Goal: Task Accomplishment & Management: Use online tool/utility

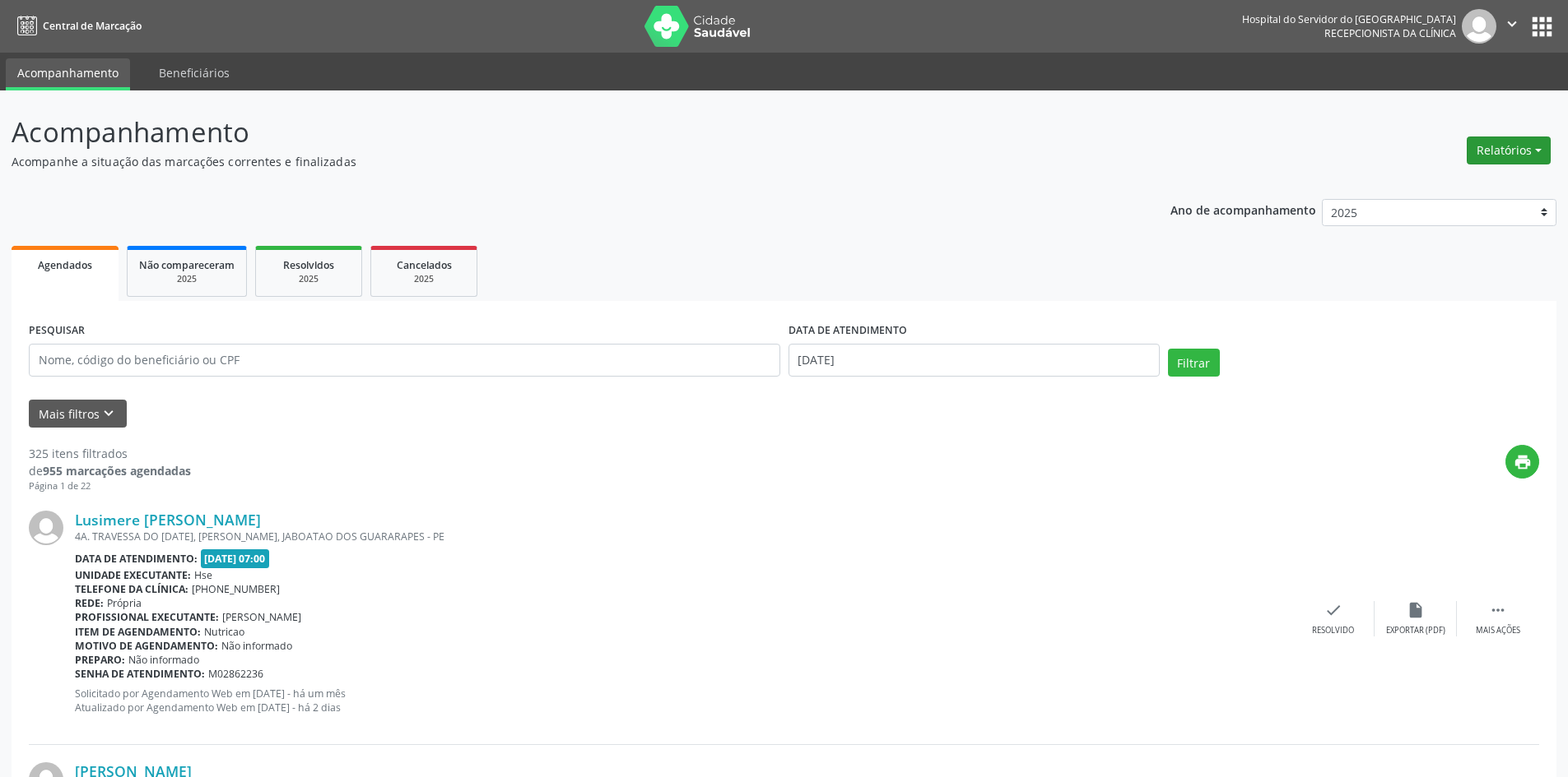
click at [1499, 146] on button "Relatórios" at bounding box center [1508, 151] width 84 height 28
click at [1445, 182] on link "Agendamentos" at bounding box center [1463, 186] width 177 height 23
select select "8"
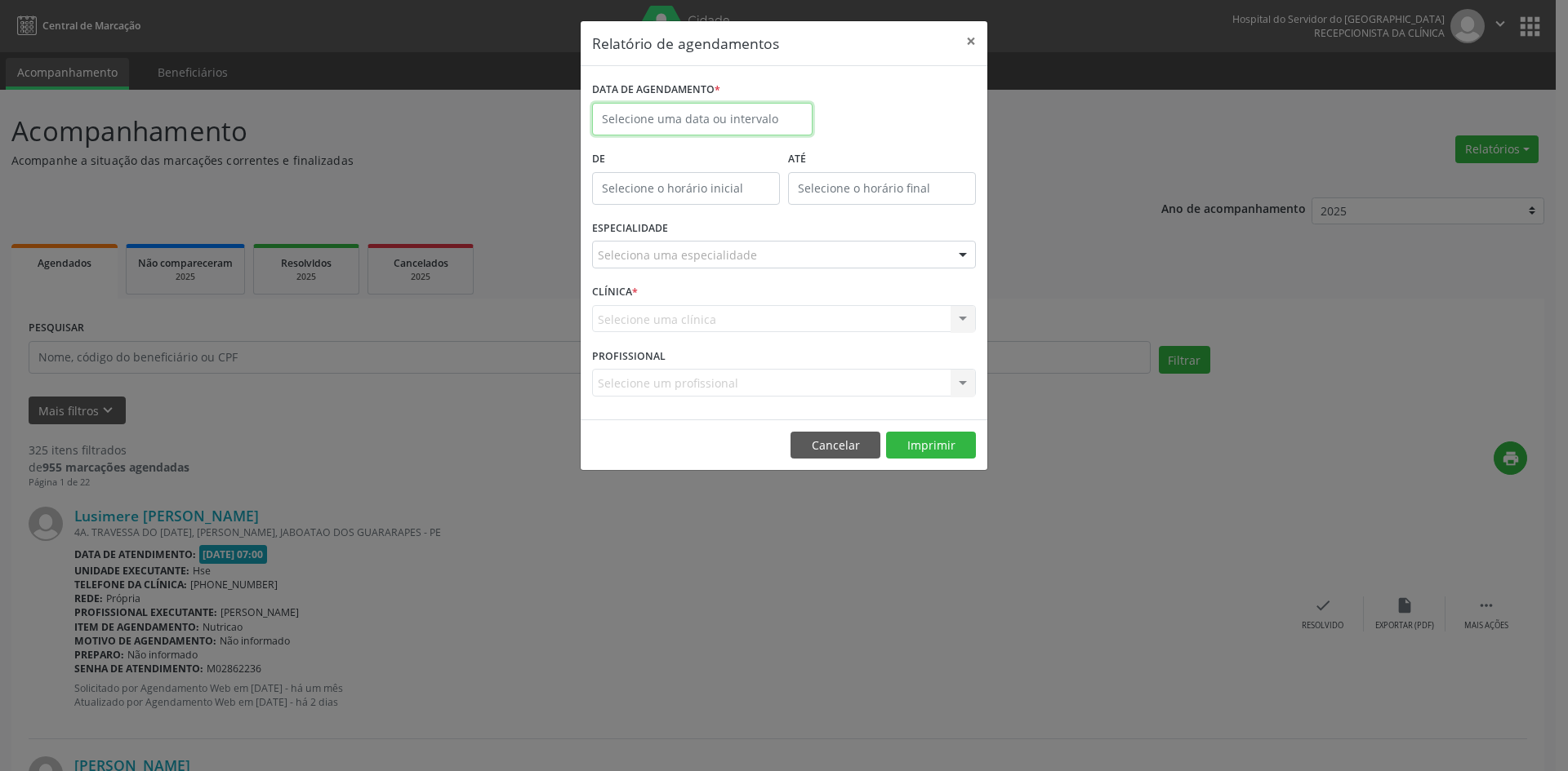
click at [717, 128] on input "text" at bounding box center [702, 119] width 220 height 32
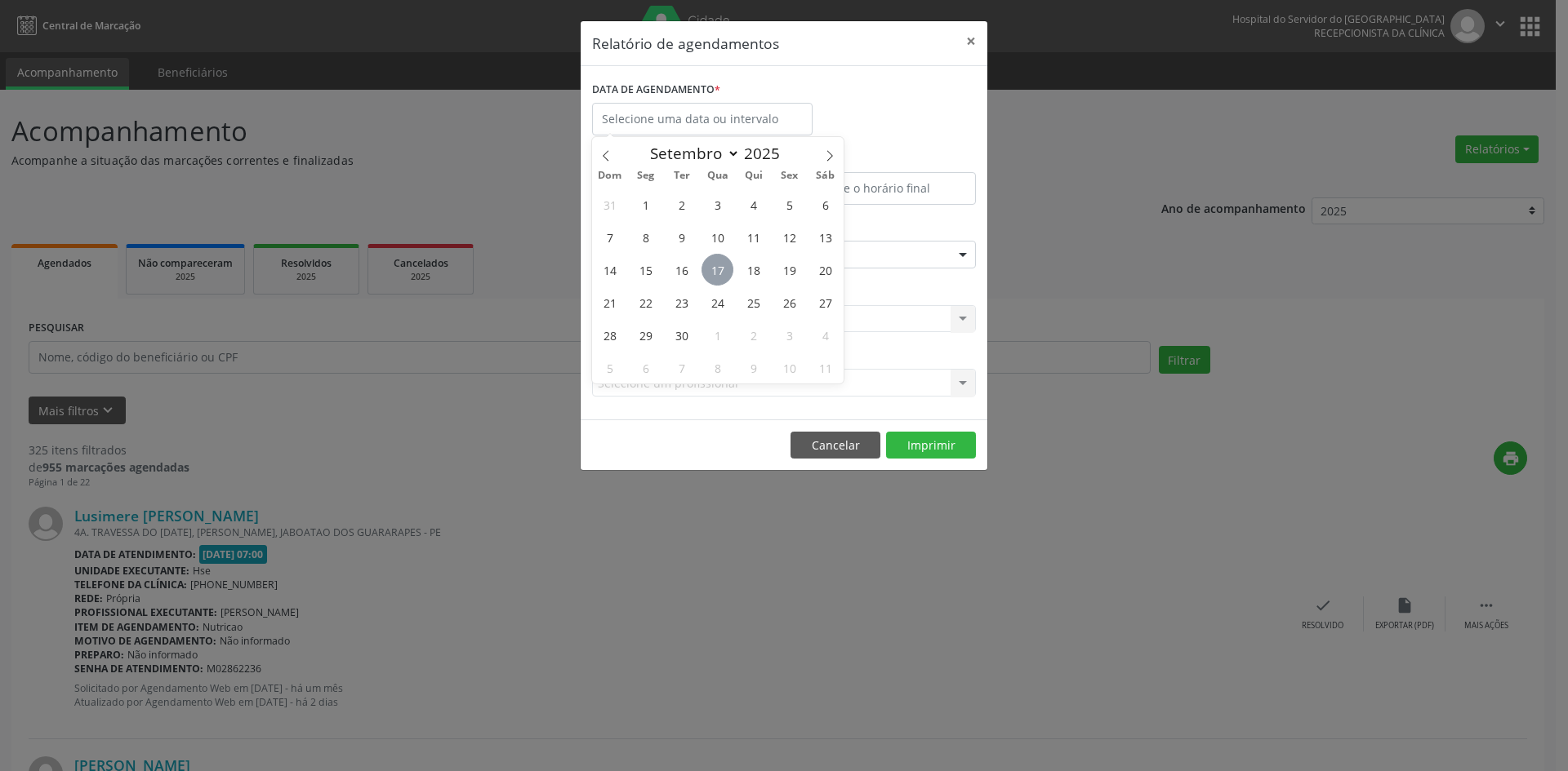
click at [718, 266] on span "17" at bounding box center [717, 269] width 31 height 31
type input "[DATE]"
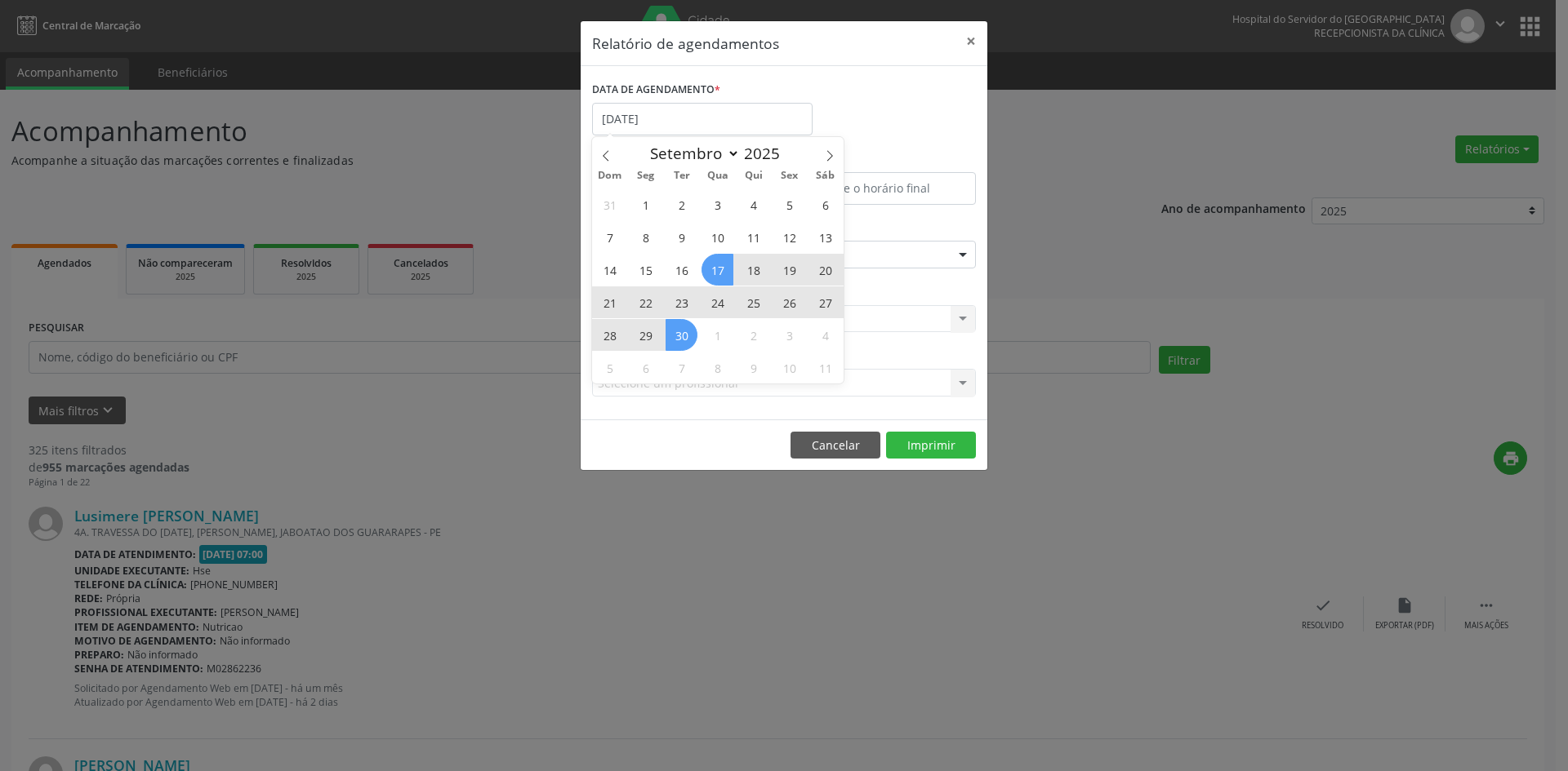
drag, startPoint x: 718, startPoint y: 266, endPoint x: 684, endPoint y: 330, distance: 72.5
click at [684, 330] on div "31 1 2 3 4 5 6 7 8 9 10 11 12 13 14 15 16 17 18 19 20 21 22 23 24 25 26 27 28 2…" at bounding box center [718, 286] width 252 height 196
click at [684, 330] on span "30" at bounding box center [681, 335] width 31 height 31
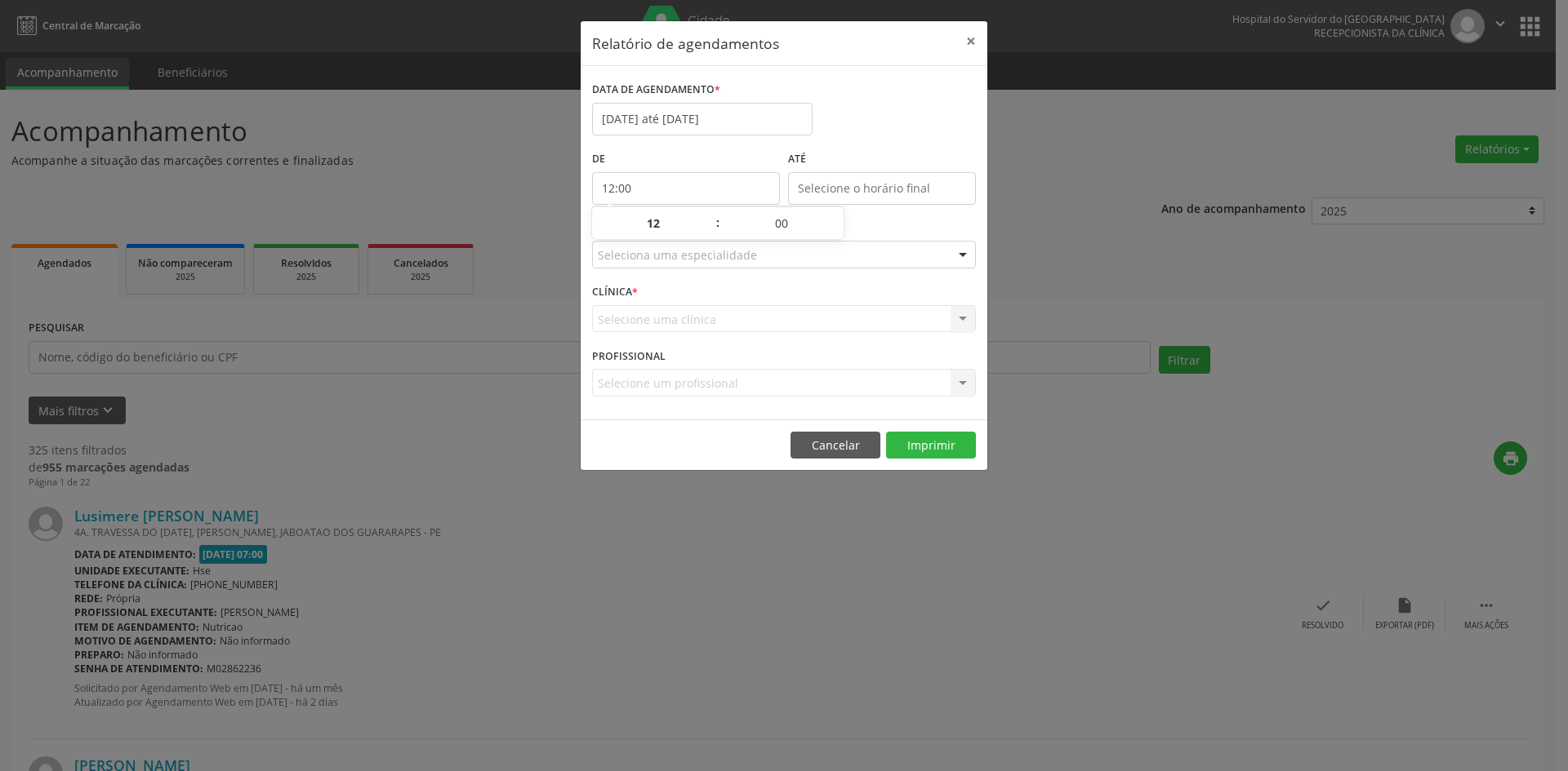
click at [672, 186] on input "12:00" at bounding box center [686, 188] width 188 height 32
click at [710, 238] on span at bounding box center [709, 232] width 11 height 17
type input "11:00"
type input "11"
click at [710, 235] on span at bounding box center [709, 232] width 11 height 17
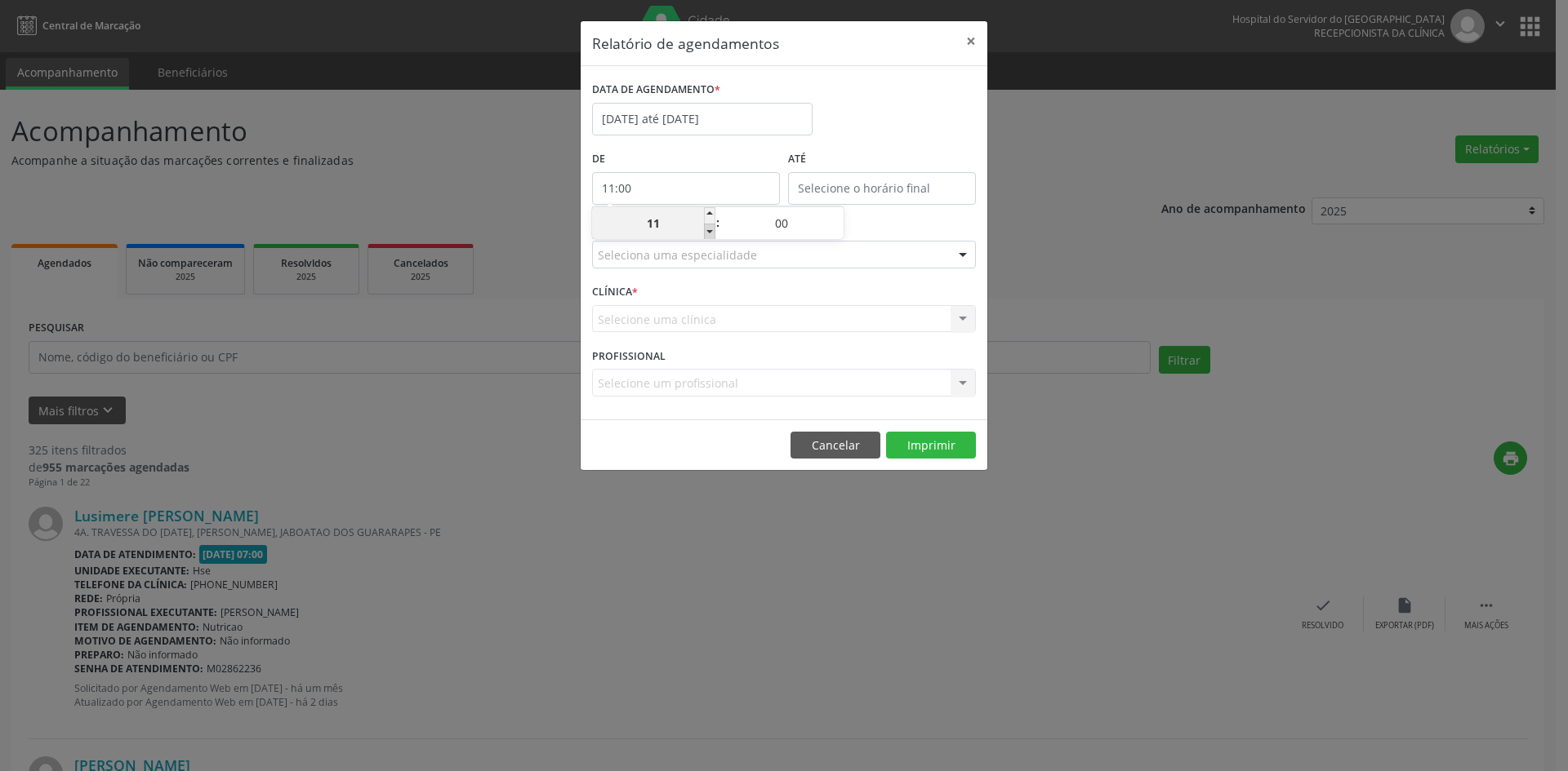
type input "10:00"
type input "10"
click at [710, 235] on span at bounding box center [709, 232] width 11 height 17
type input "09:00"
type input "09"
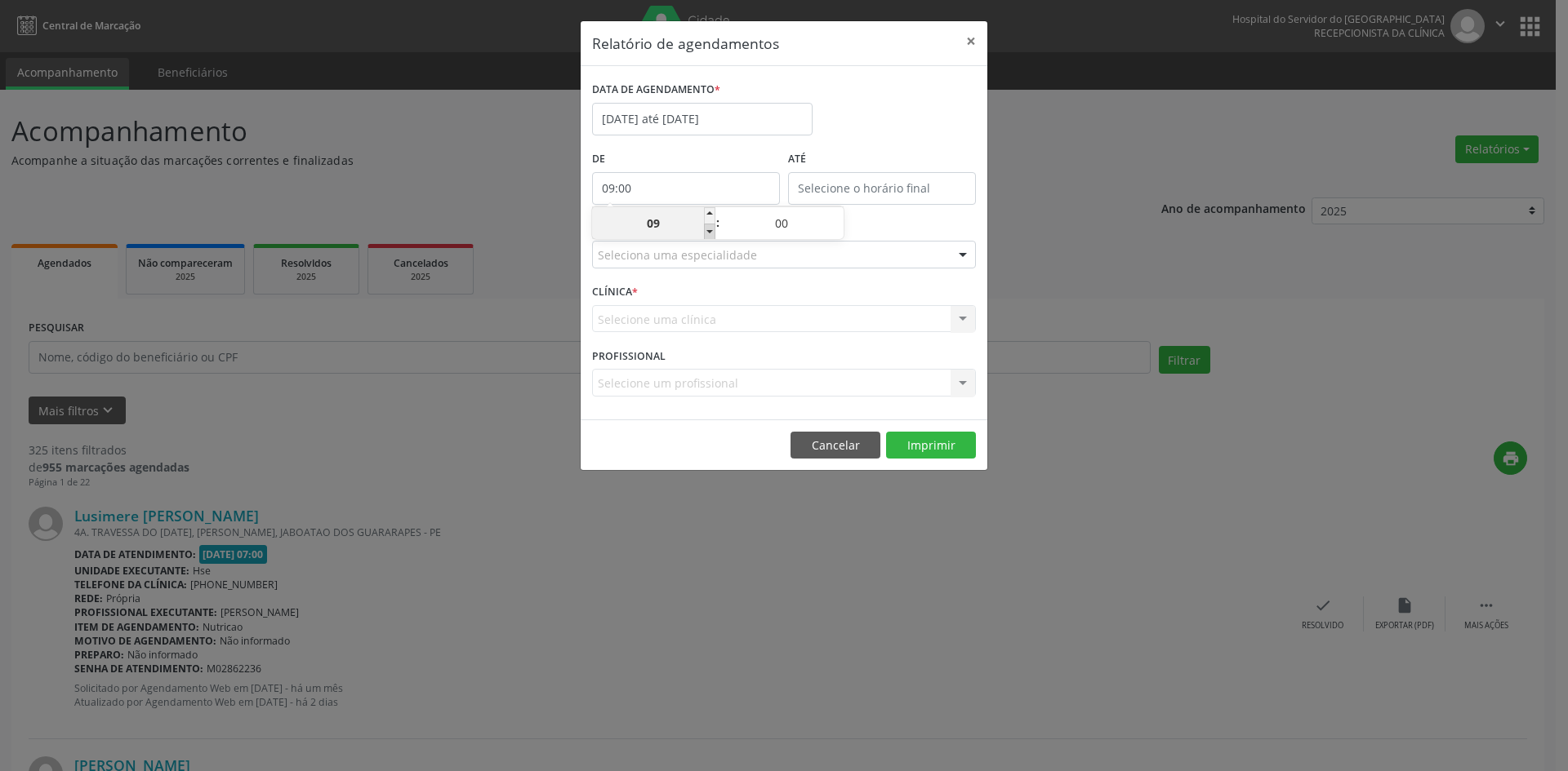
click at [710, 234] on span at bounding box center [709, 232] width 11 height 17
type input "08:00"
type input "08"
click at [710, 233] on span at bounding box center [709, 232] width 11 height 17
type input "07:00"
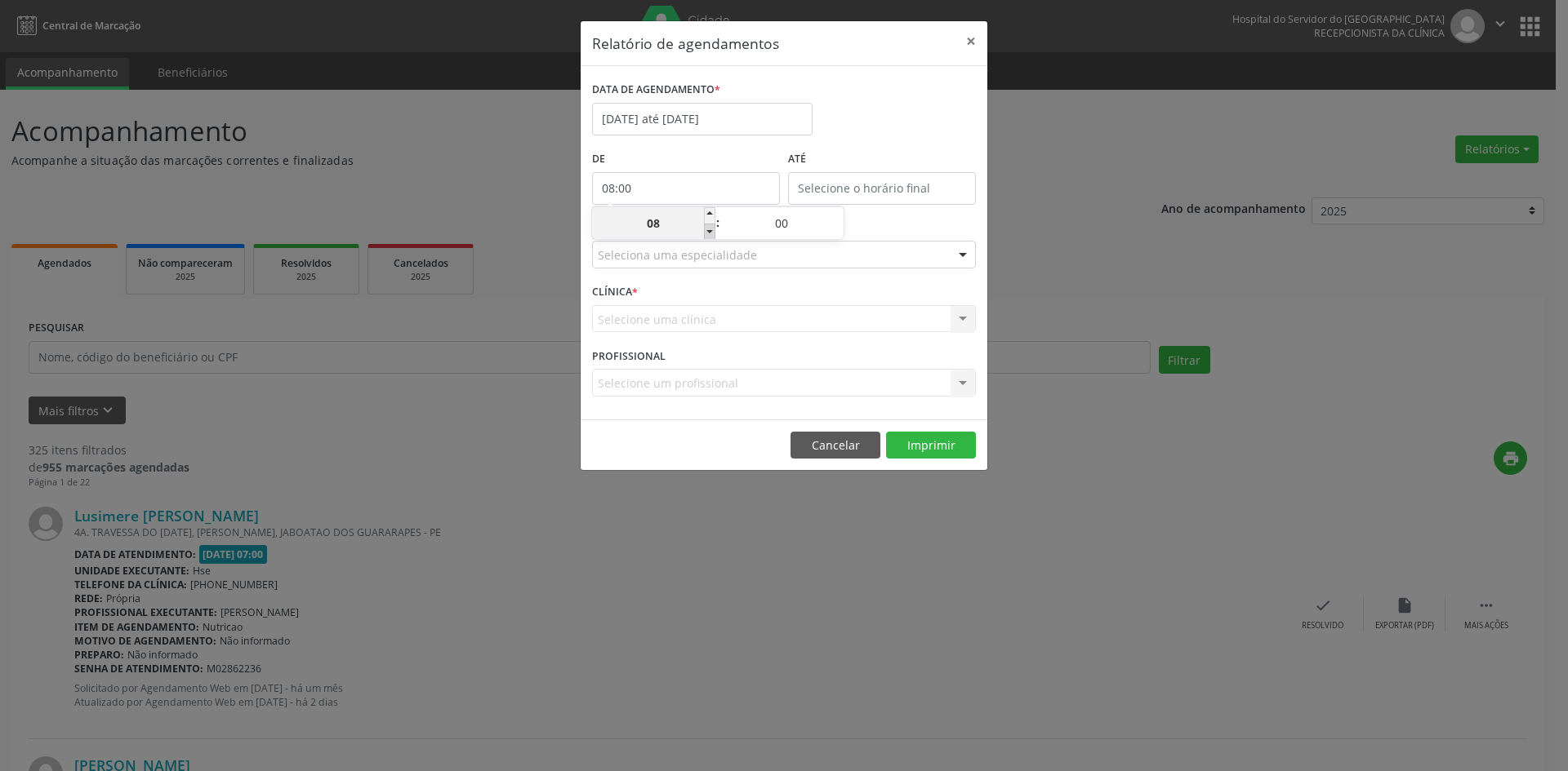
type input "07"
click at [710, 232] on span at bounding box center [709, 232] width 11 height 17
type input "06:00"
type input "06"
click at [711, 212] on span at bounding box center [709, 215] width 11 height 17
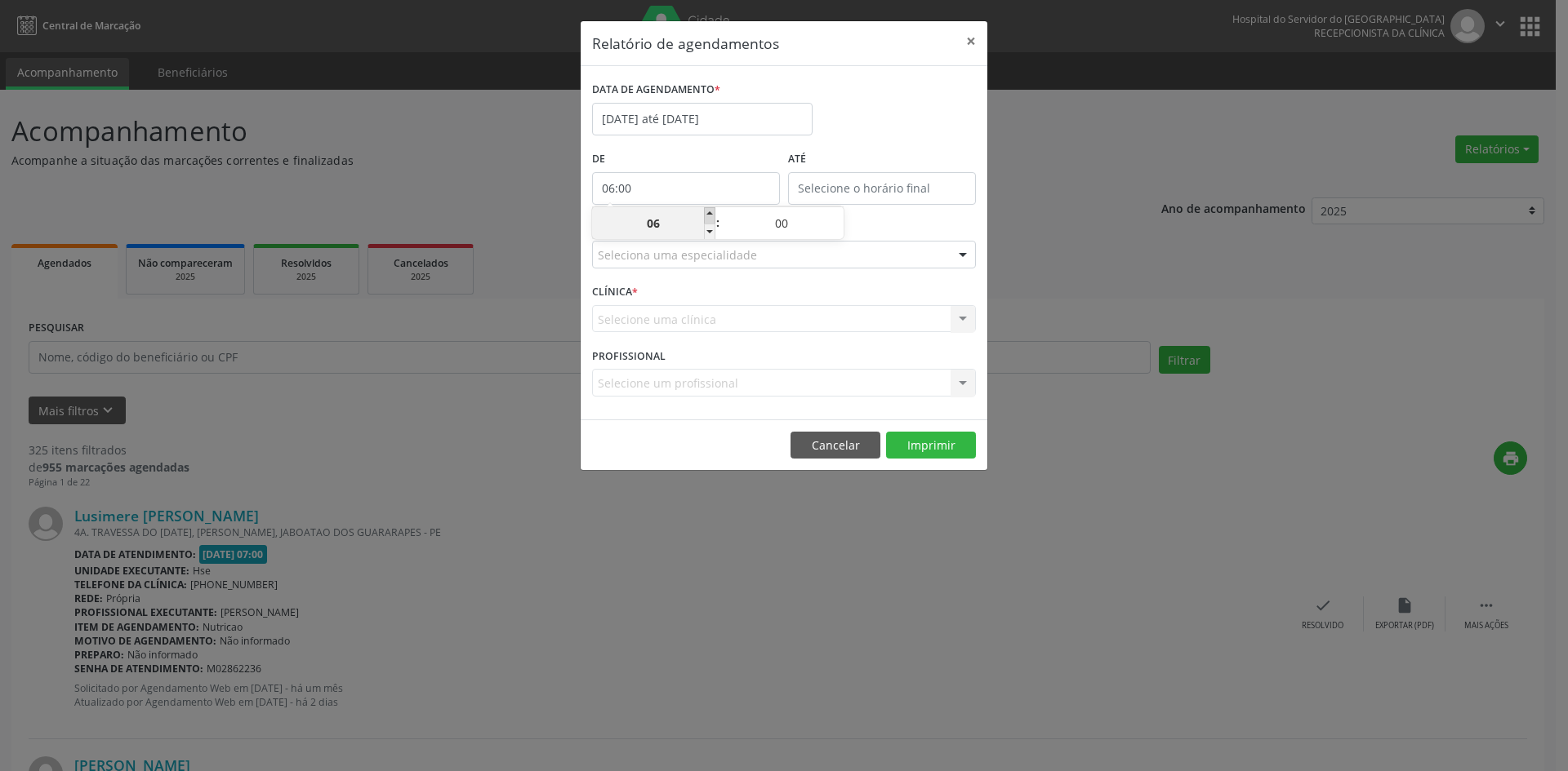
type input "07:00"
type input "07"
click at [818, 186] on input "12:00" at bounding box center [882, 188] width 188 height 32
click at [905, 213] on span at bounding box center [905, 215] width 11 height 17
type input "13:00"
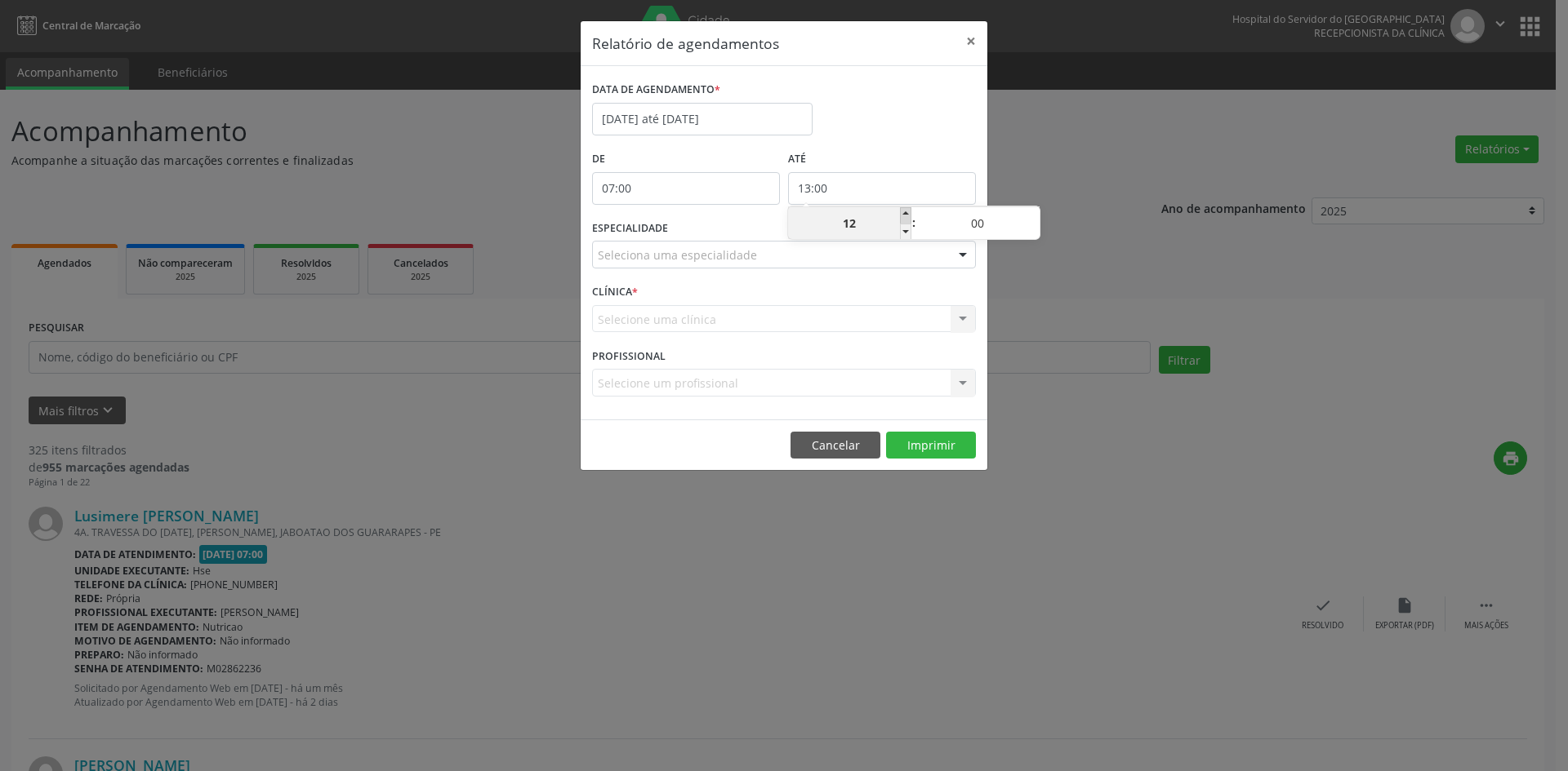
type input "13"
click at [905, 213] on span at bounding box center [905, 215] width 11 height 17
type input "14:00"
type input "14"
click at [905, 213] on span at bounding box center [905, 215] width 11 height 17
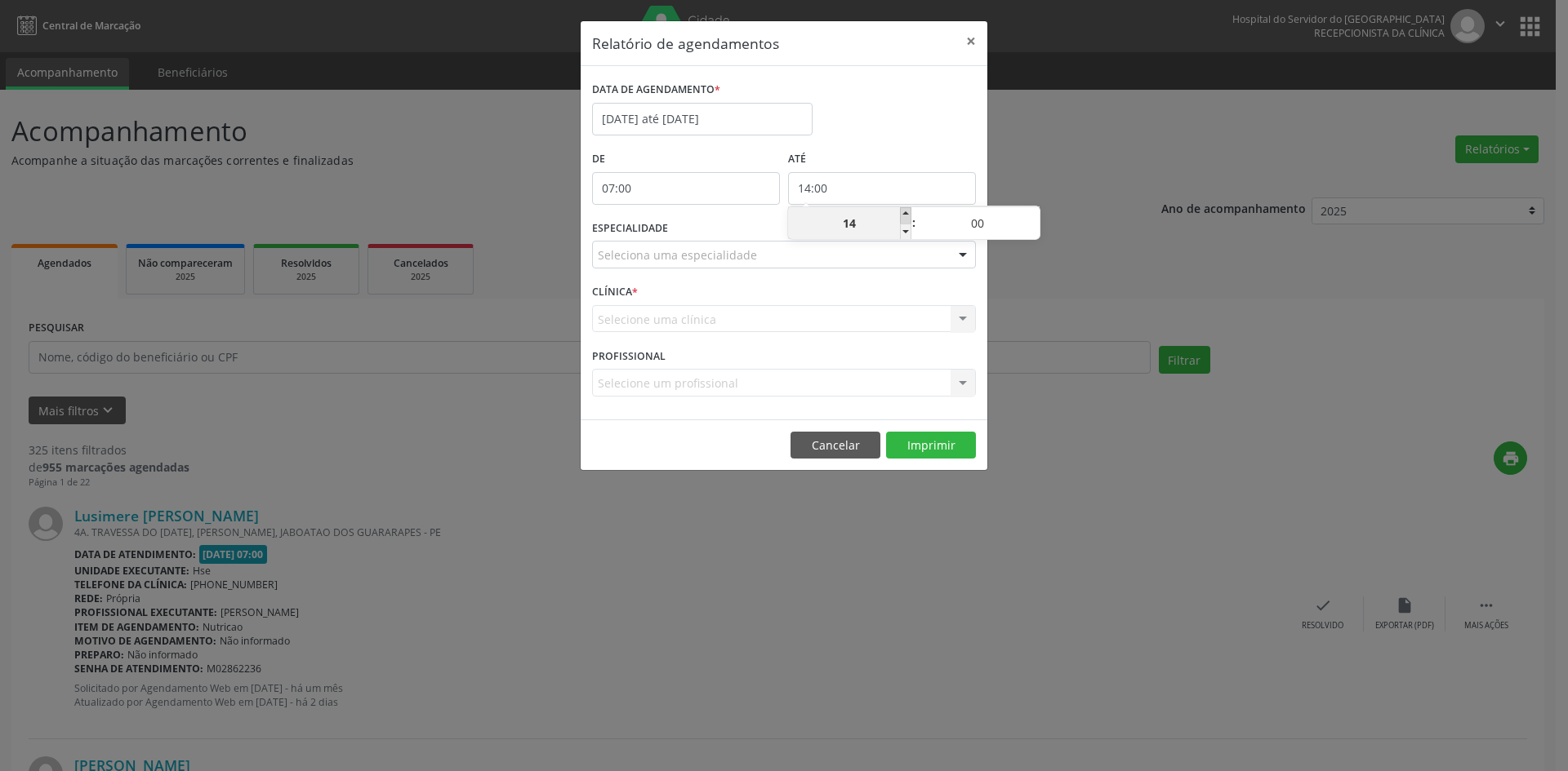
type input "15:00"
type input "15"
click at [905, 213] on span at bounding box center [905, 215] width 11 height 17
type input "16:00"
type input "16"
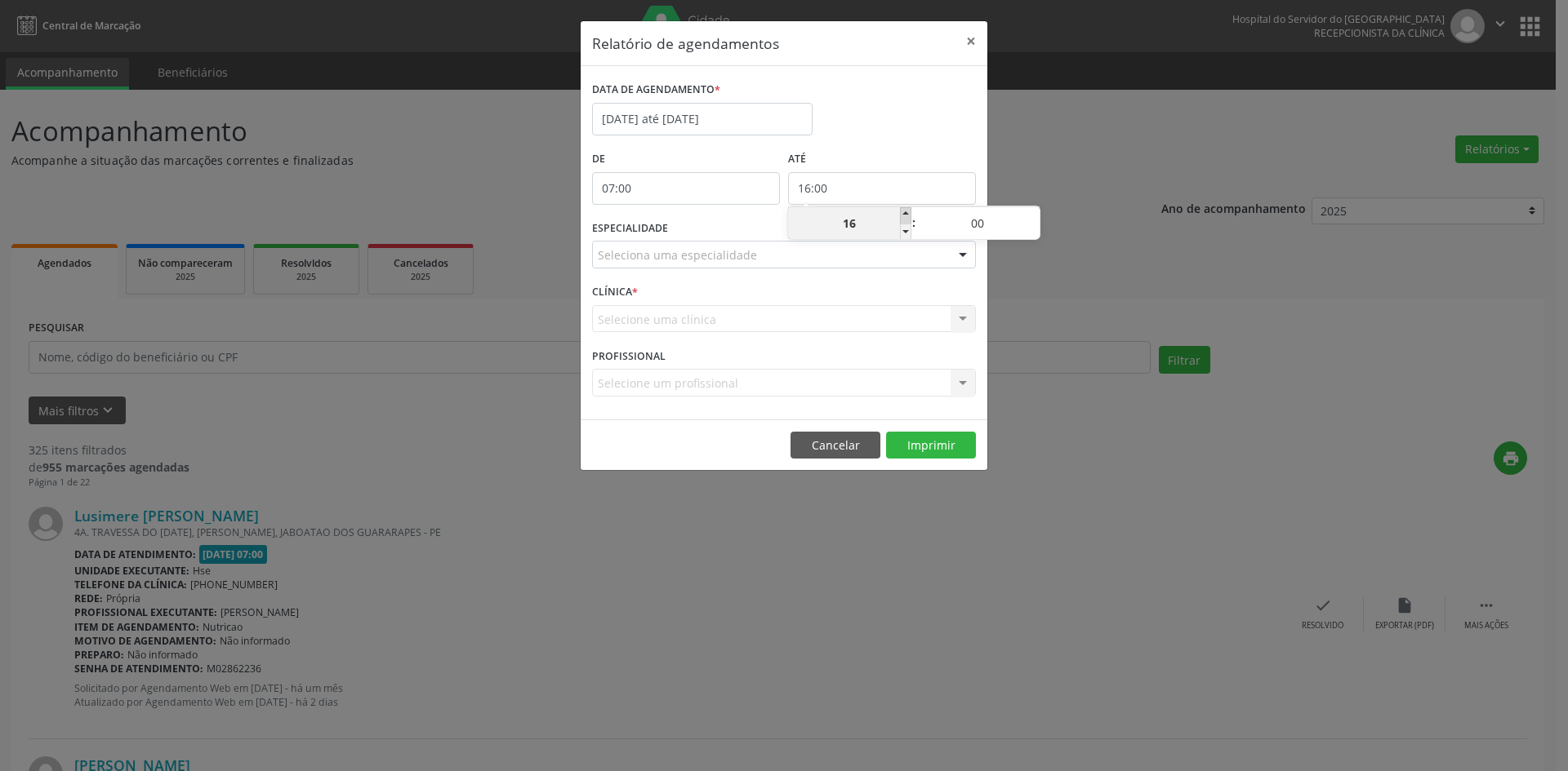
click at [905, 213] on span at bounding box center [905, 215] width 11 height 17
type input "17:00"
type input "17"
click at [905, 213] on span at bounding box center [905, 215] width 11 height 17
type input "18:00"
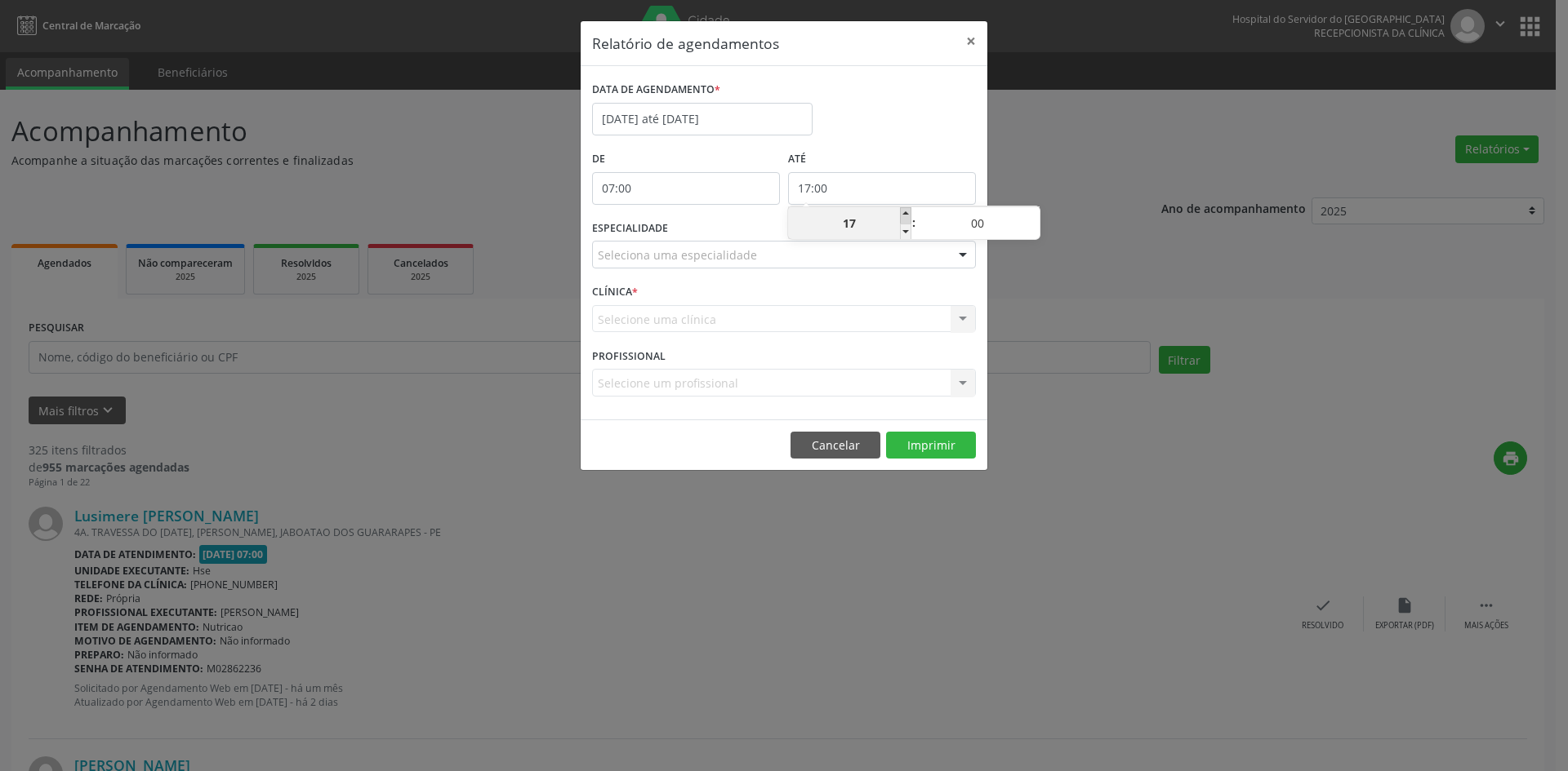
type input "18"
click at [905, 213] on span at bounding box center [905, 215] width 11 height 17
type input "19:00"
type input "19"
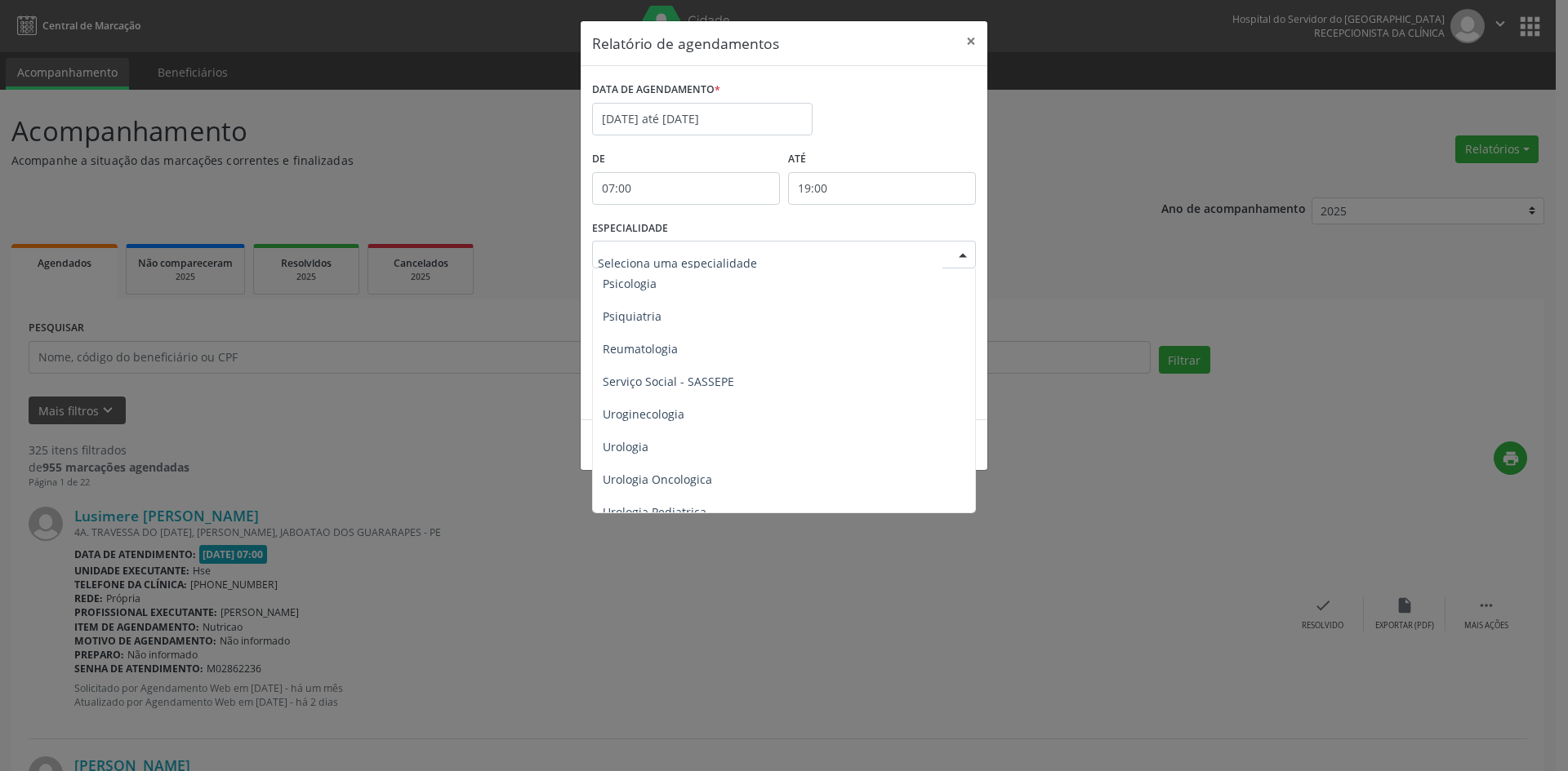
scroll to position [2805, 0]
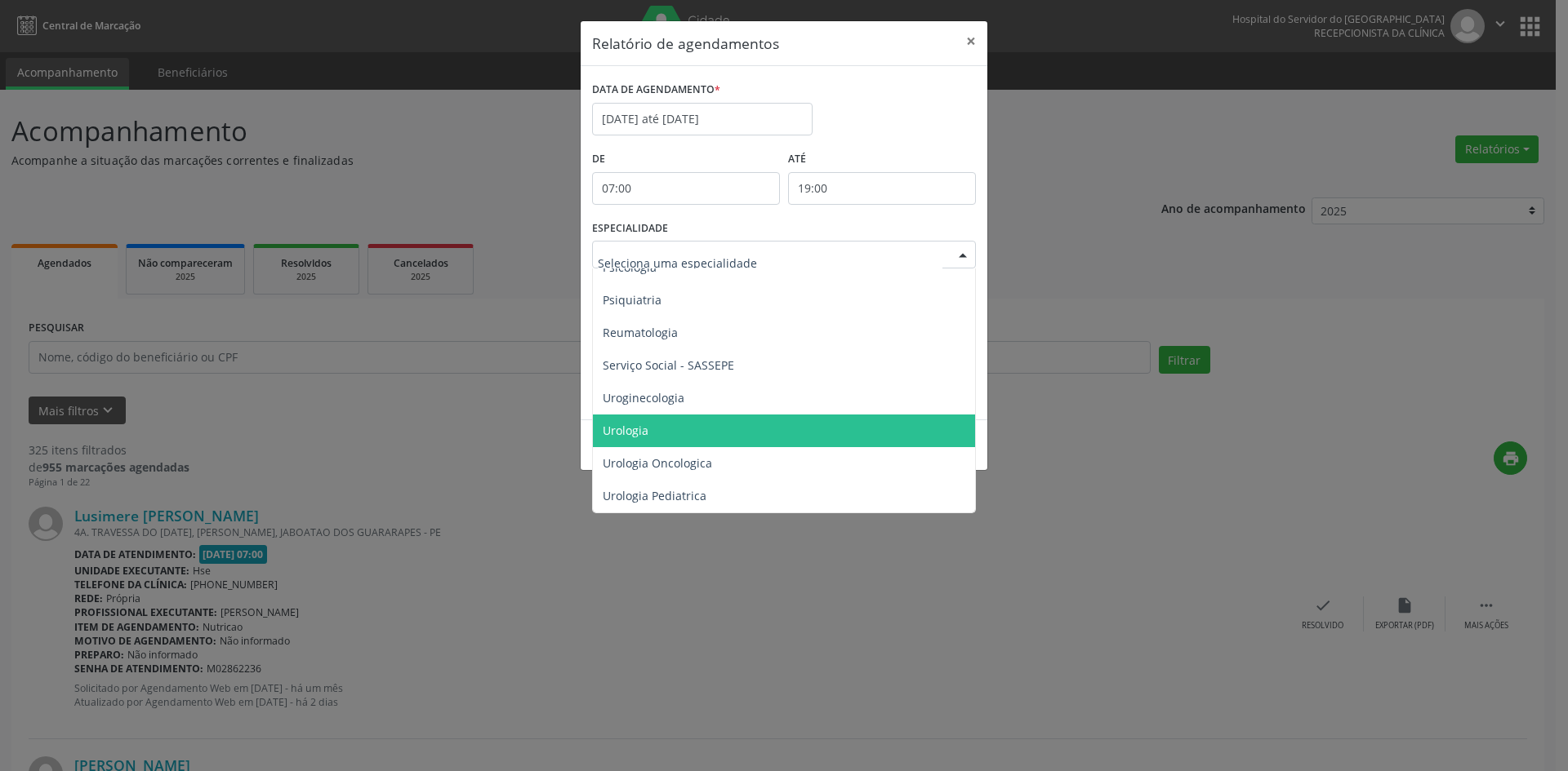
click at [634, 423] on span "Urologia" at bounding box center [625, 431] width 45 height 16
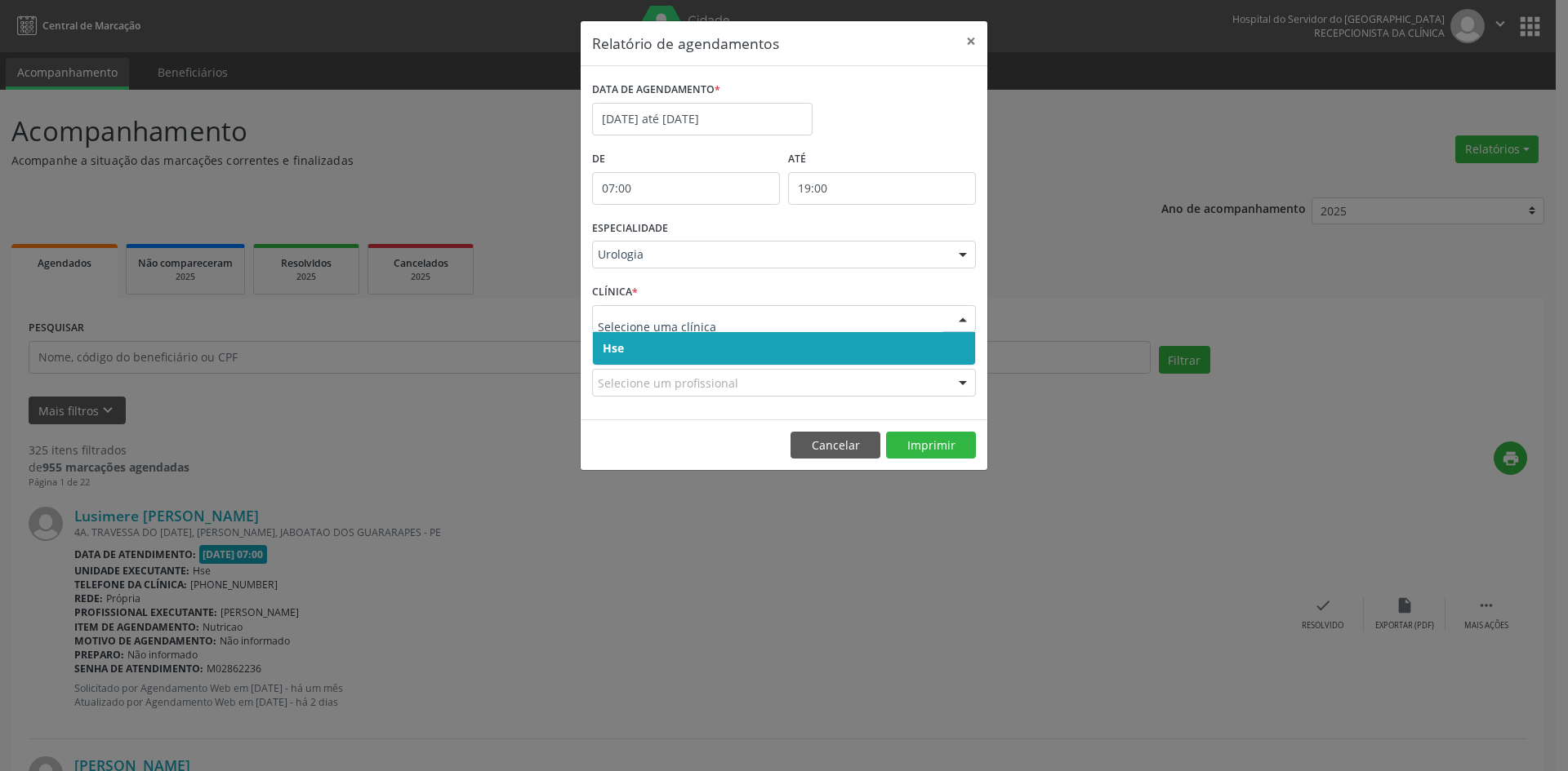
drag, startPoint x: 622, startPoint y: 363, endPoint x: 622, endPoint y: 337, distance: 26.0
click at [622, 352] on span "Hse" at bounding box center [784, 348] width 382 height 32
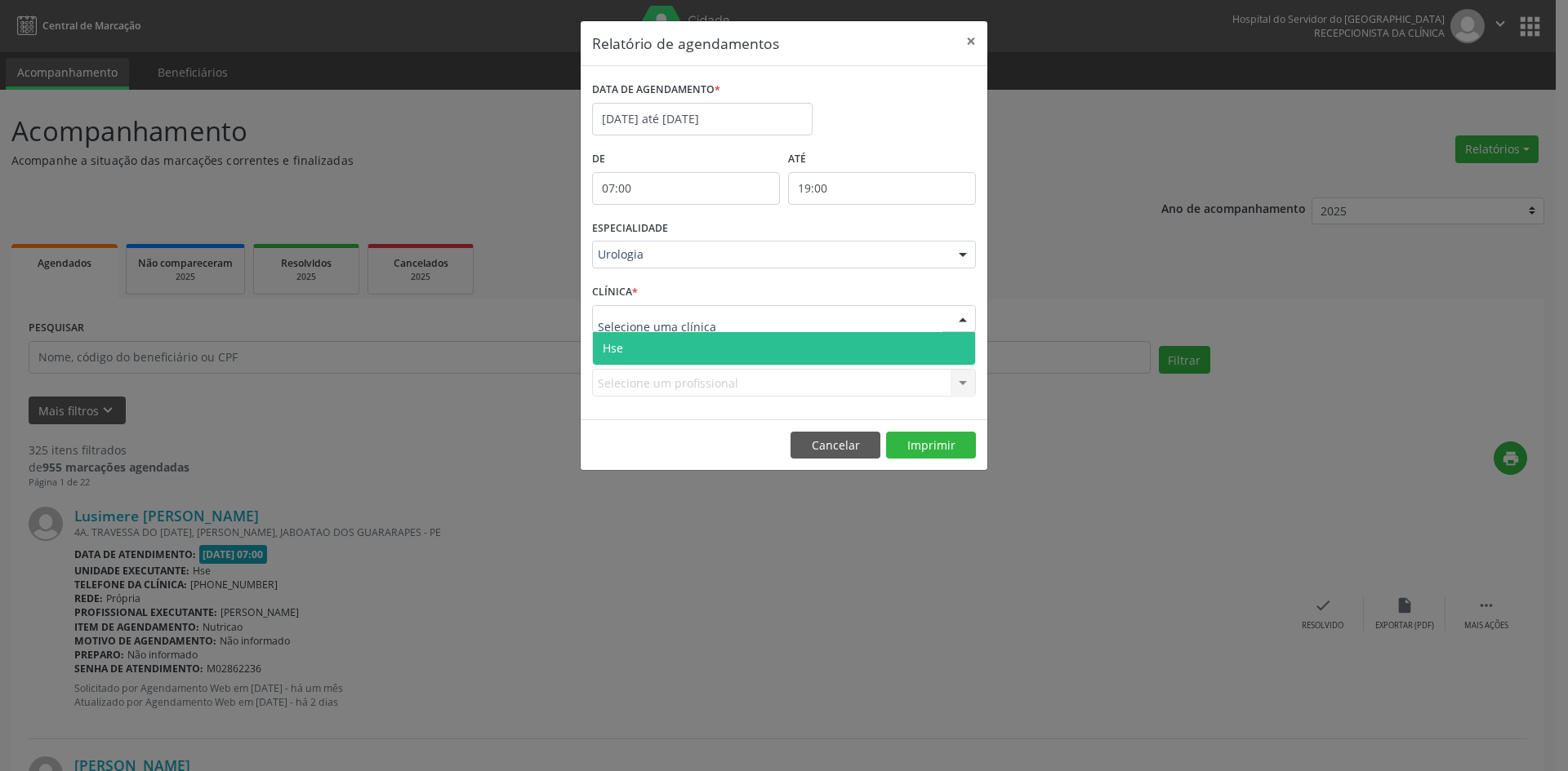
click at [626, 356] on span "Hse" at bounding box center [784, 348] width 382 height 32
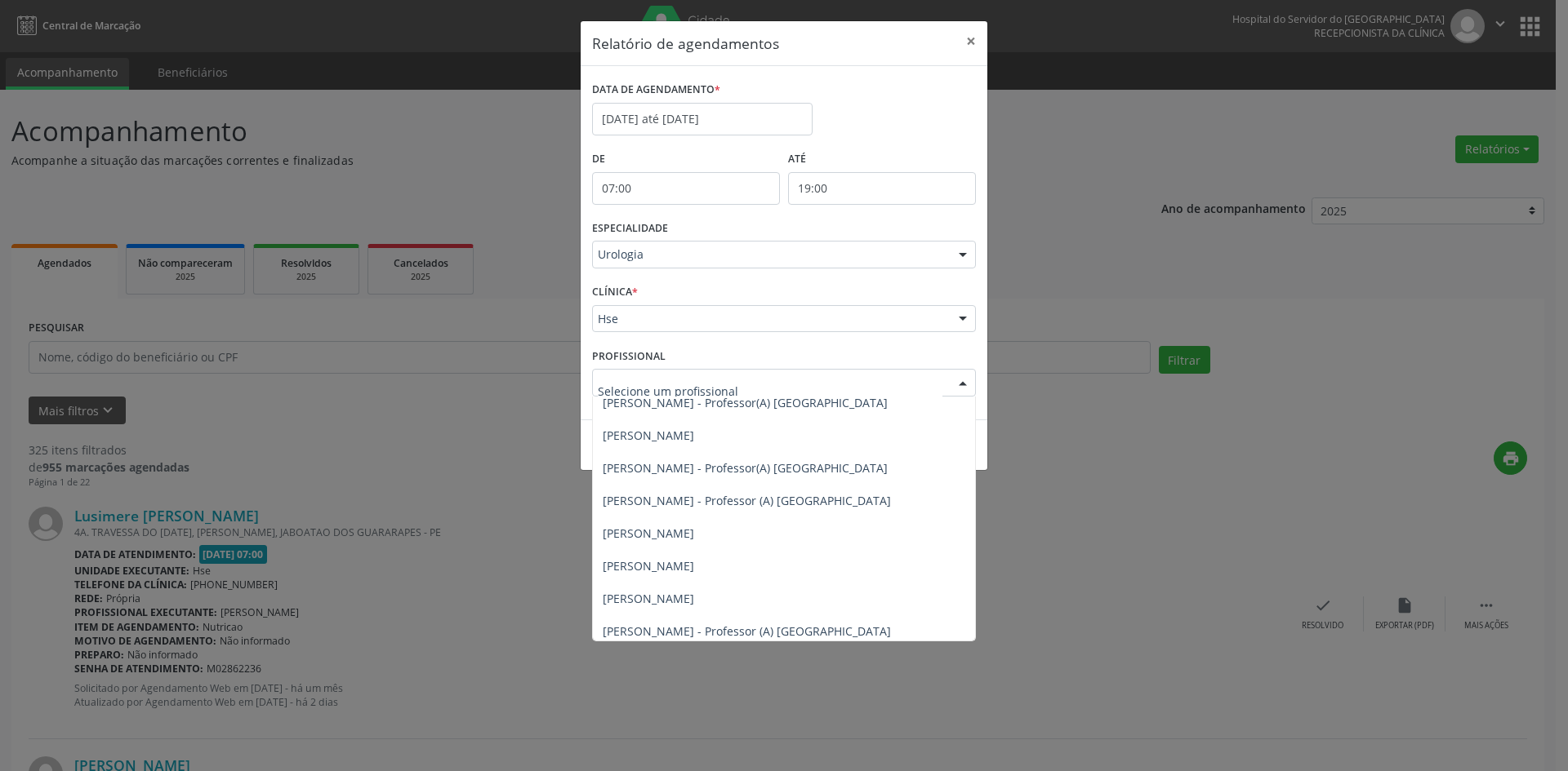
scroll to position [344, 0]
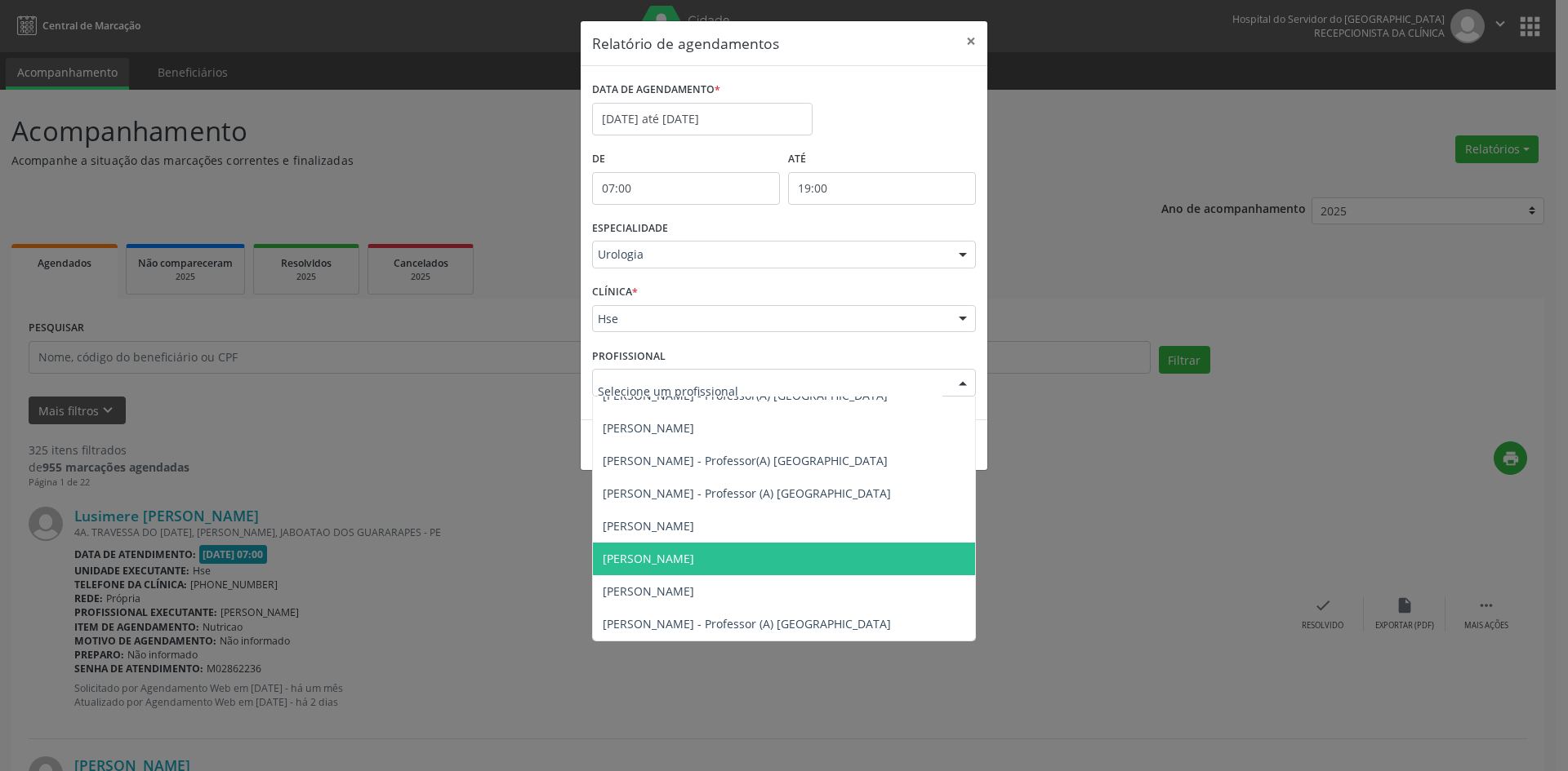
click at [641, 556] on span "[PERSON_NAME]" at bounding box center [648, 559] width 92 height 16
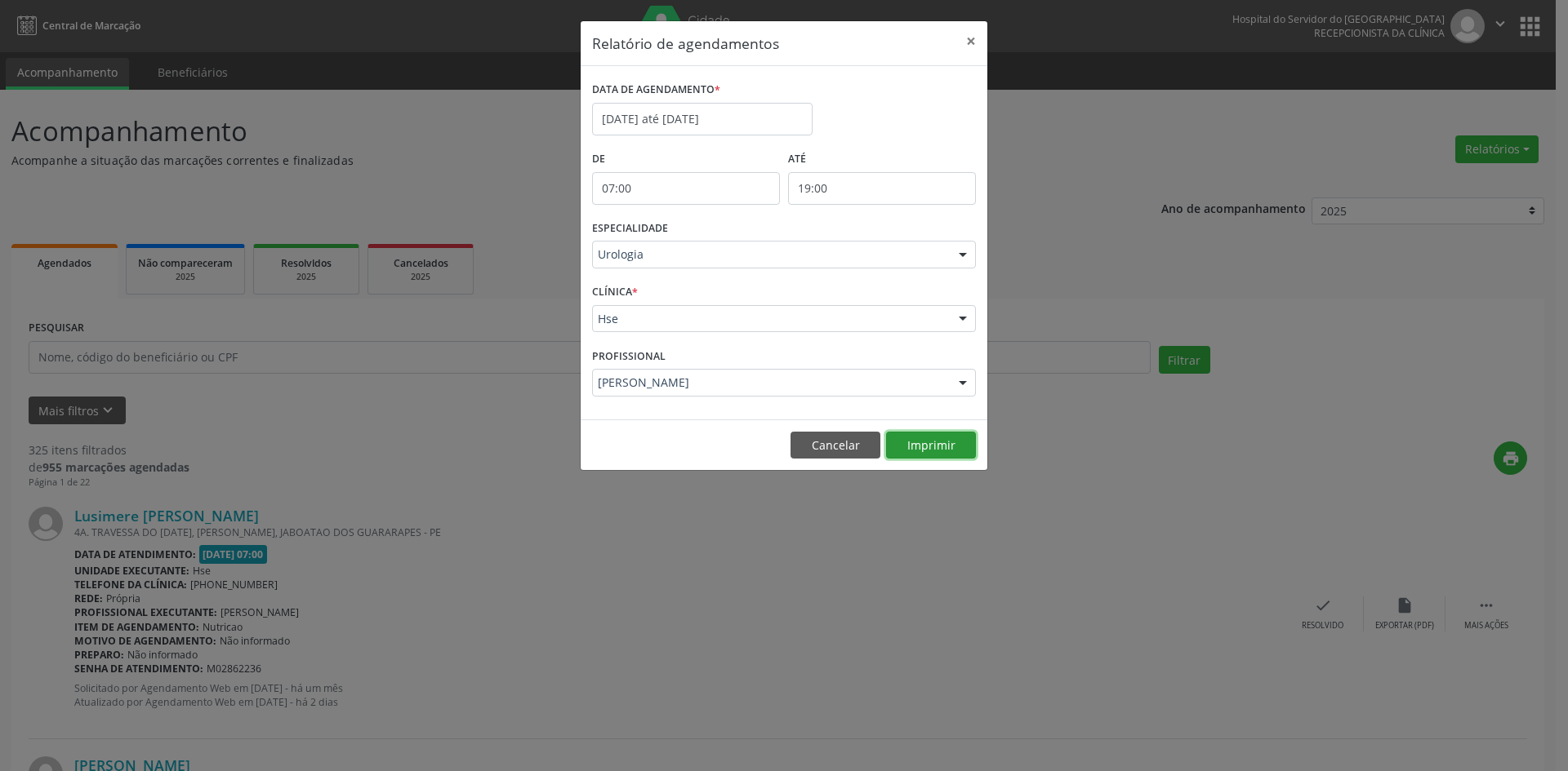
click at [927, 446] on button "Imprimir" at bounding box center [930, 446] width 90 height 28
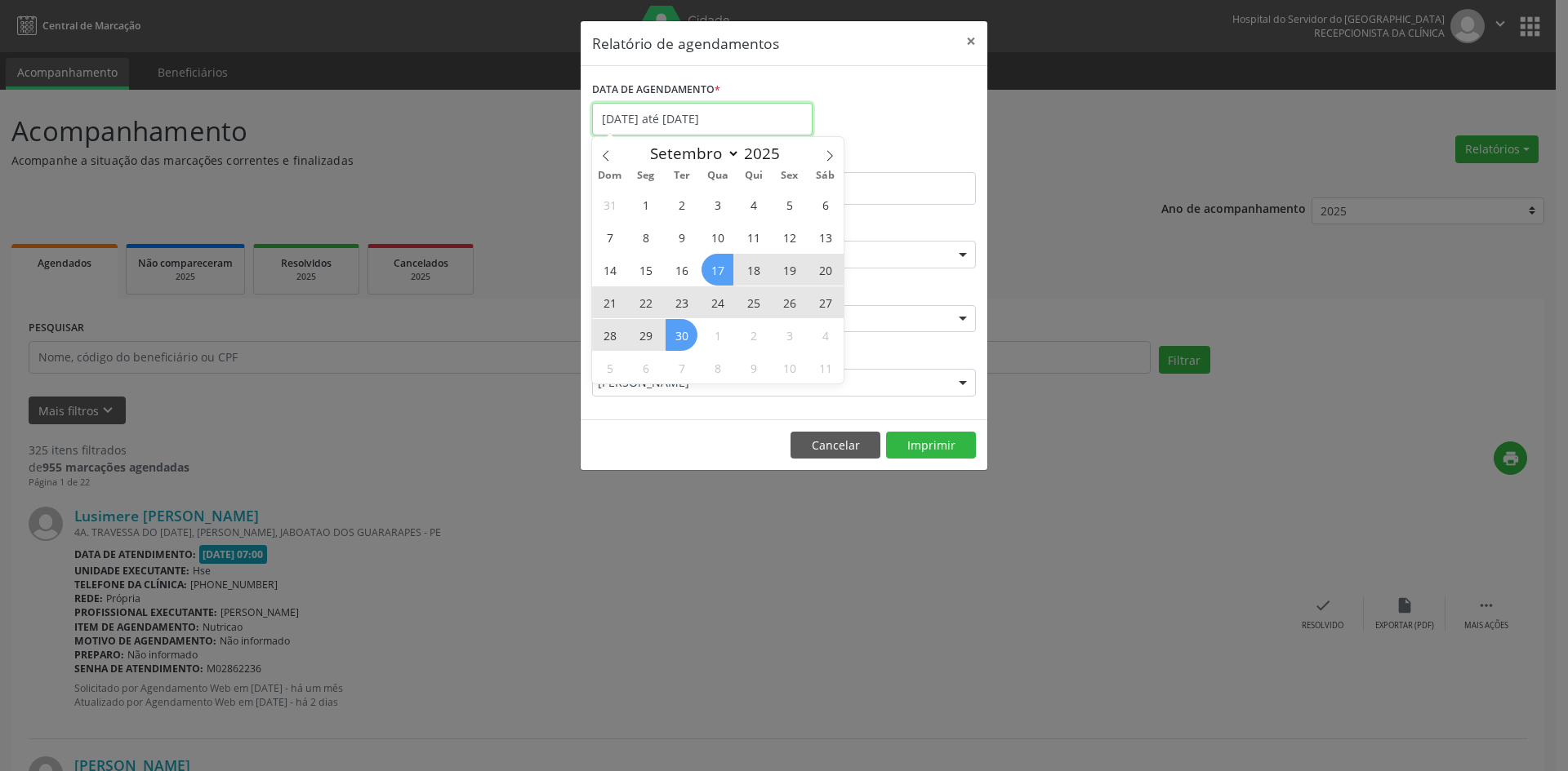
click at [732, 118] on input "[DATE] até [DATE]" at bounding box center [702, 119] width 220 height 32
click at [819, 148] on span at bounding box center [830, 151] width 28 height 28
select select "9"
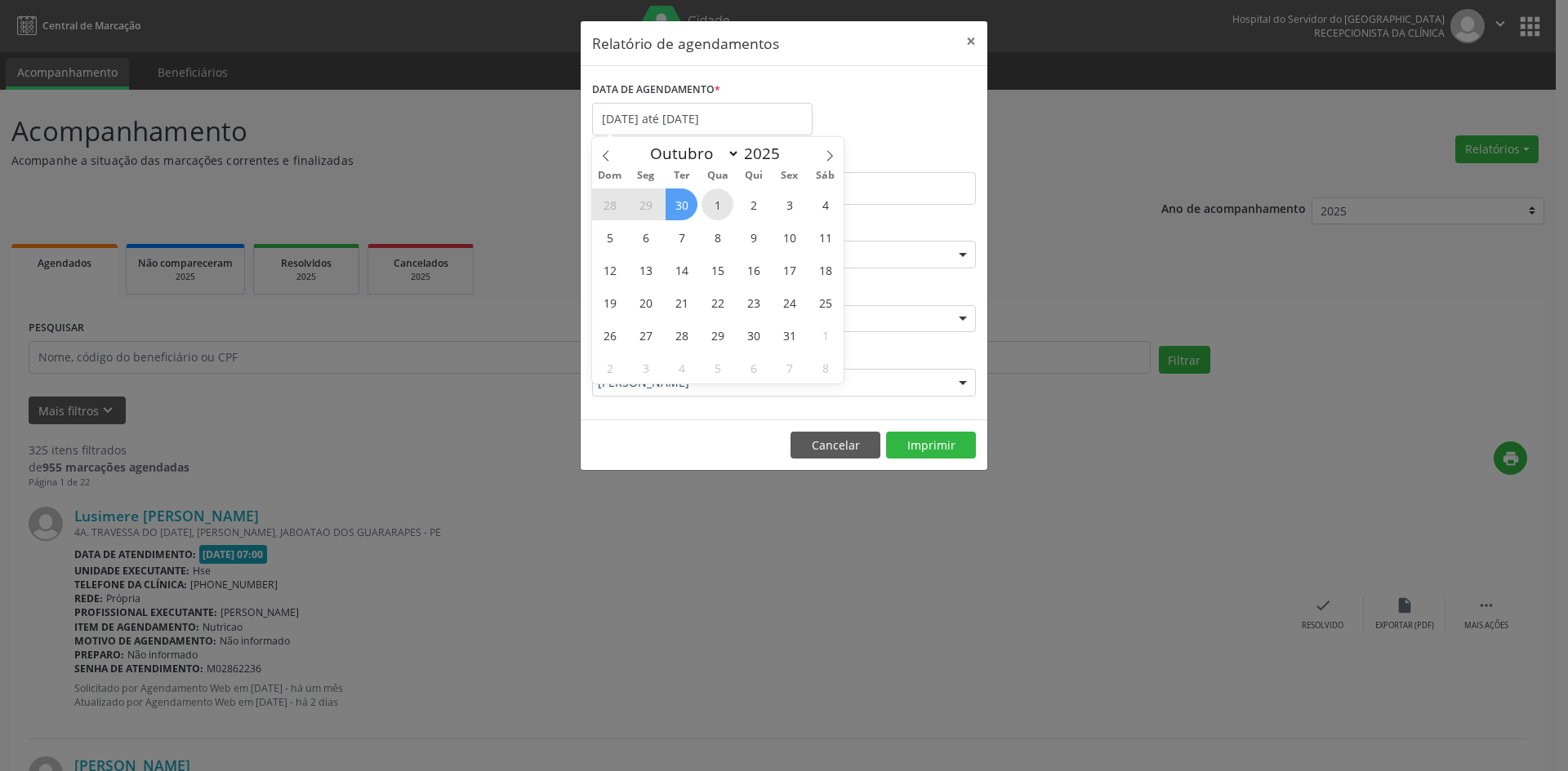
click at [721, 205] on span "1" at bounding box center [717, 205] width 31 height 31
type input "[DATE]"
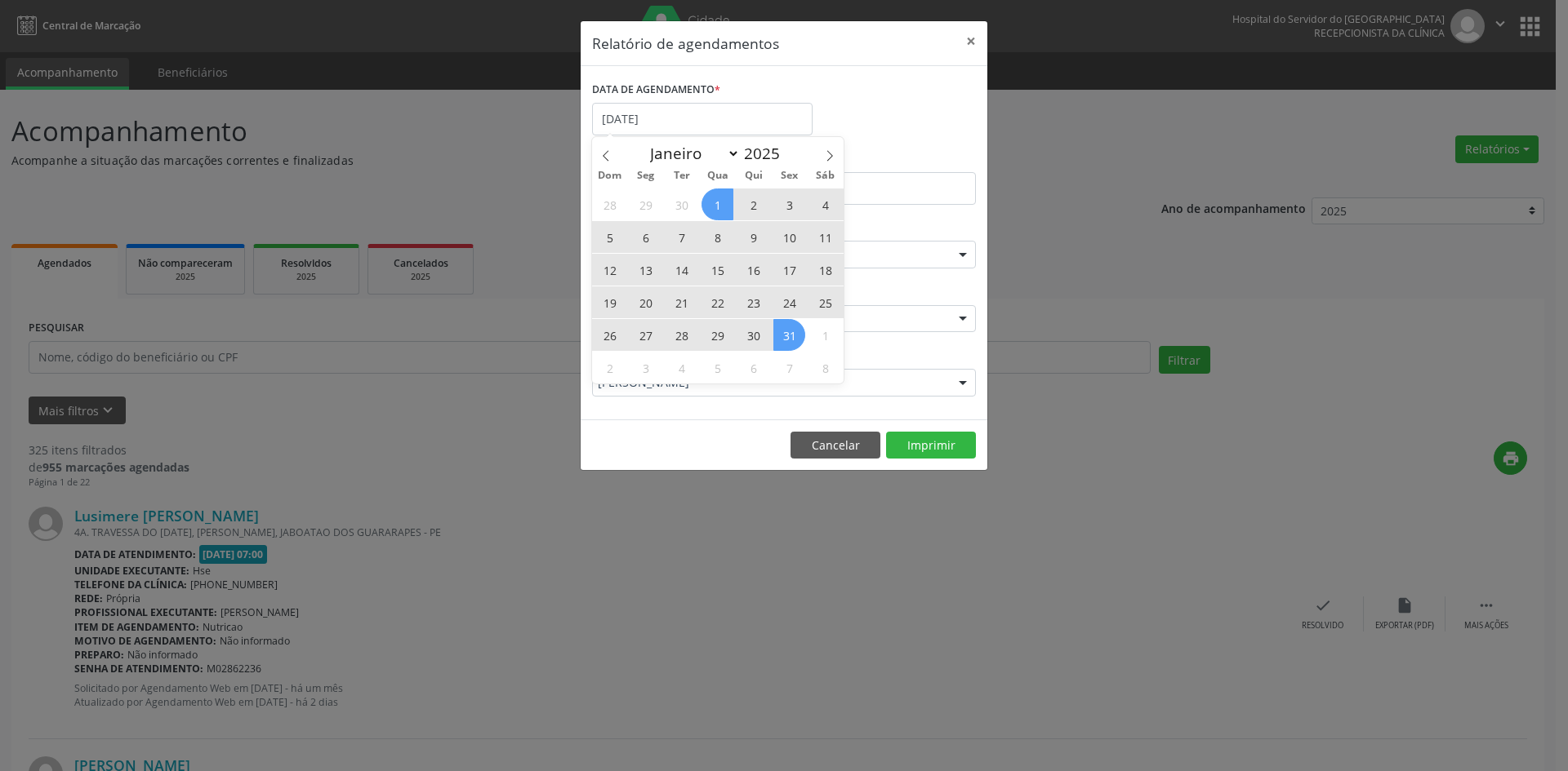
drag, startPoint x: 721, startPoint y: 205, endPoint x: 787, endPoint y: 339, distance: 149.4
click at [787, 339] on div "28 29 30 1 2 3 4 5 6 7 8 9 10 11 12 13 14 15 16 17 18 19 20 21 22 23 24 25 26 2…" at bounding box center [718, 286] width 252 height 196
click at [787, 339] on span "31" at bounding box center [789, 335] width 31 height 31
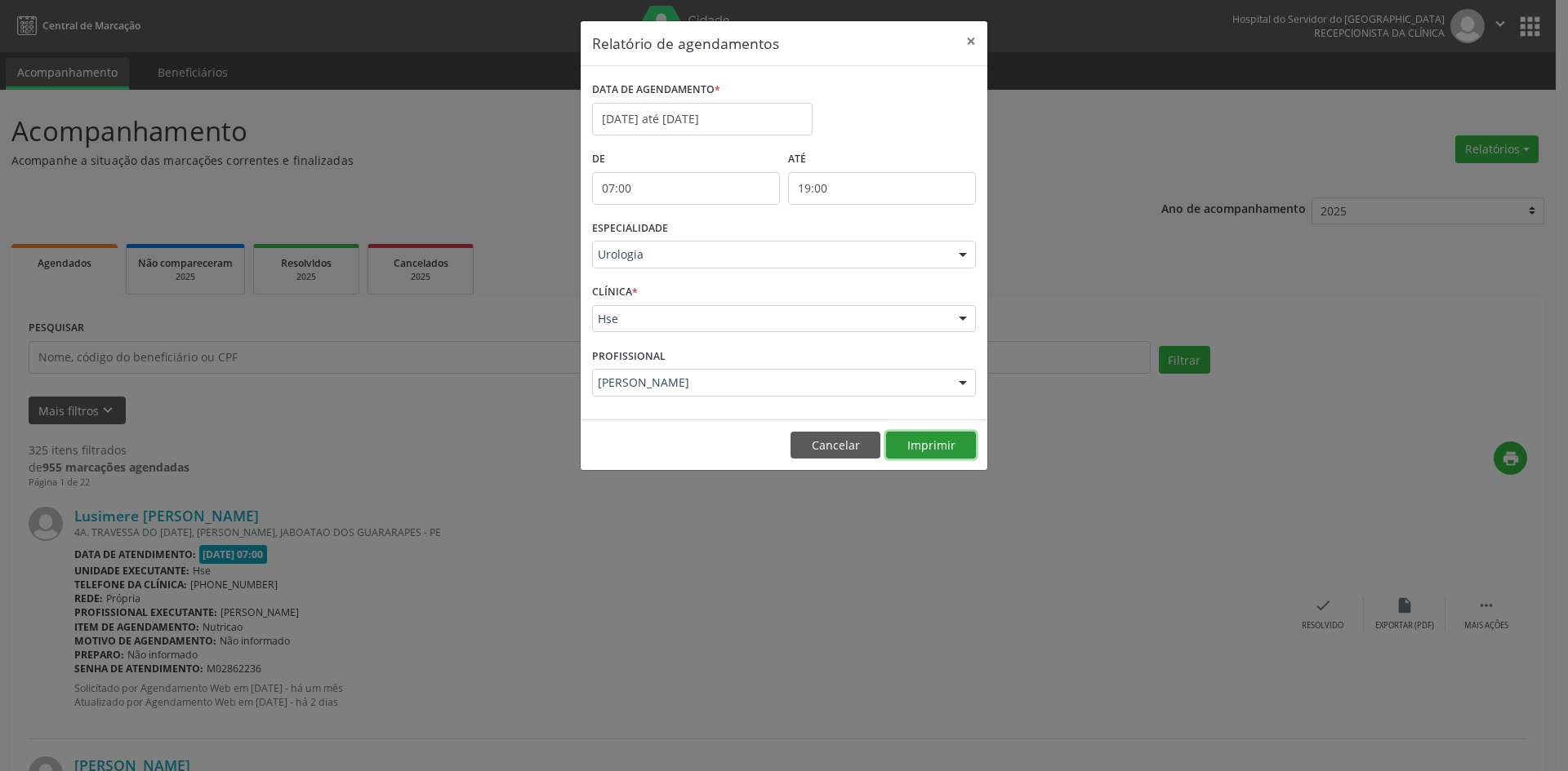
click at [944, 450] on button "Imprimir" at bounding box center [930, 446] width 90 height 28
click at [956, 249] on div at bounding box center [963, 255] width 24 height 28
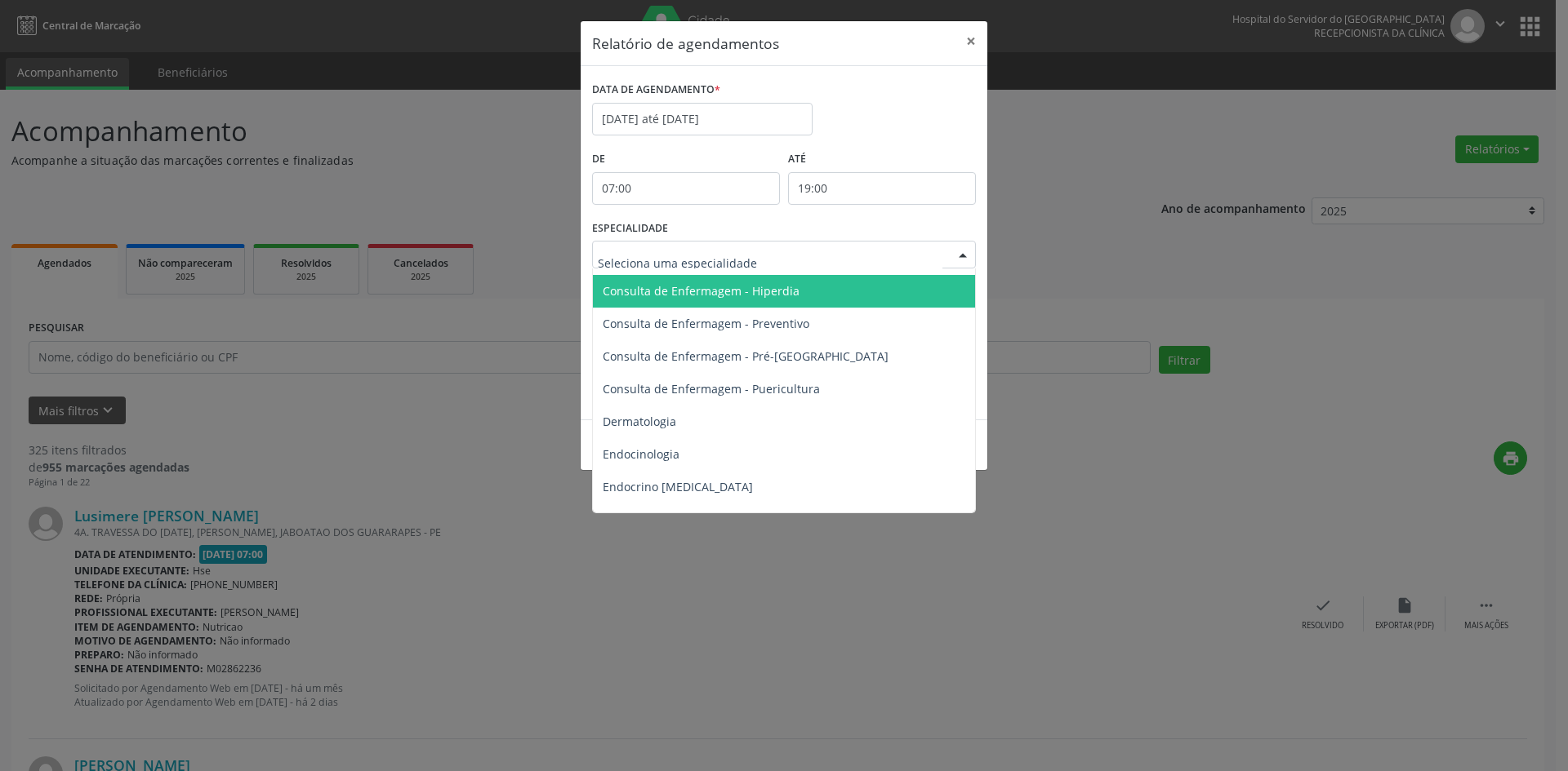
scroll to position [764, 0]
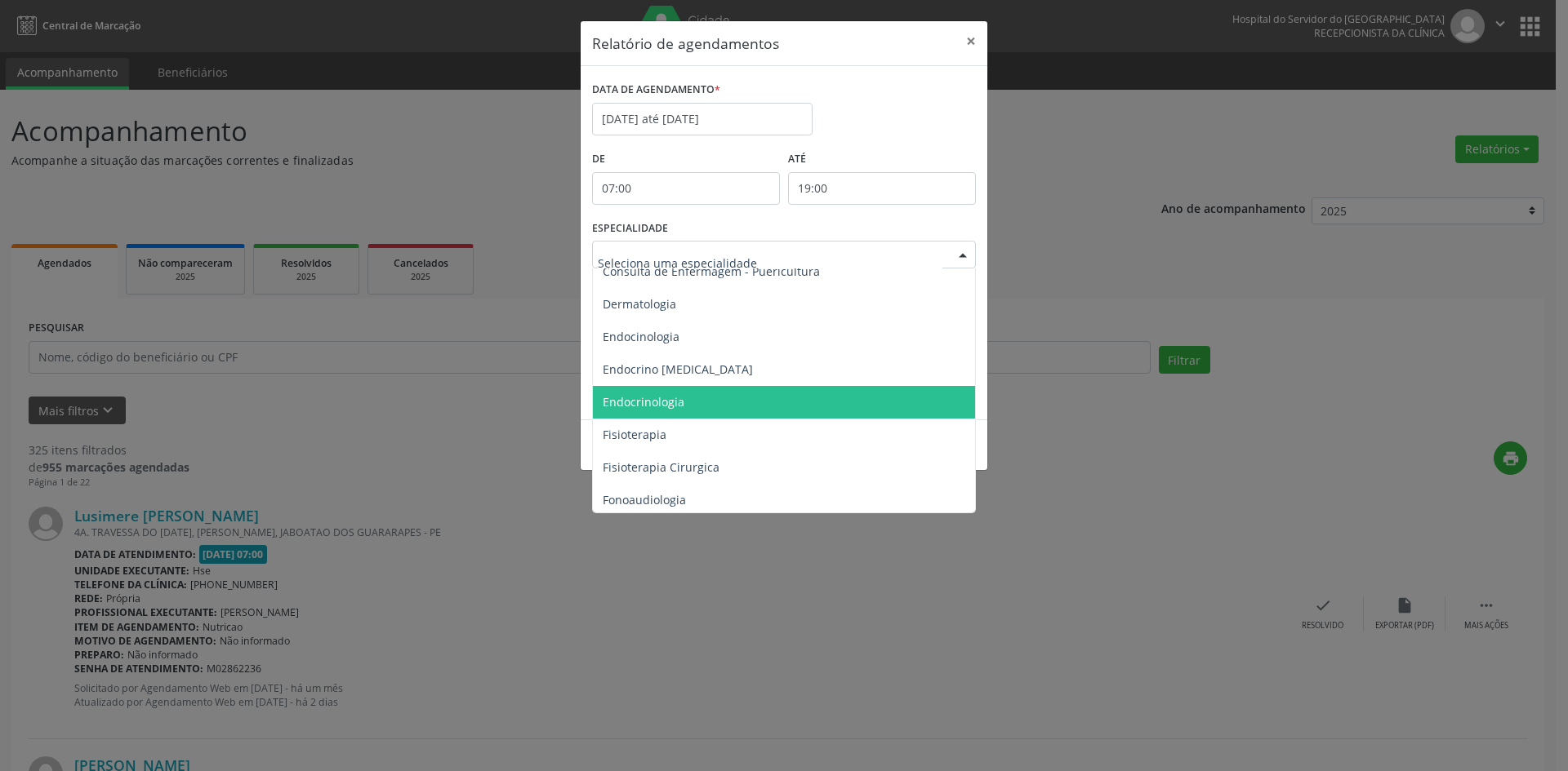
click at [649, 399] on span "Endocrinologia" at bounding box center [643, 402] width 81 height 16
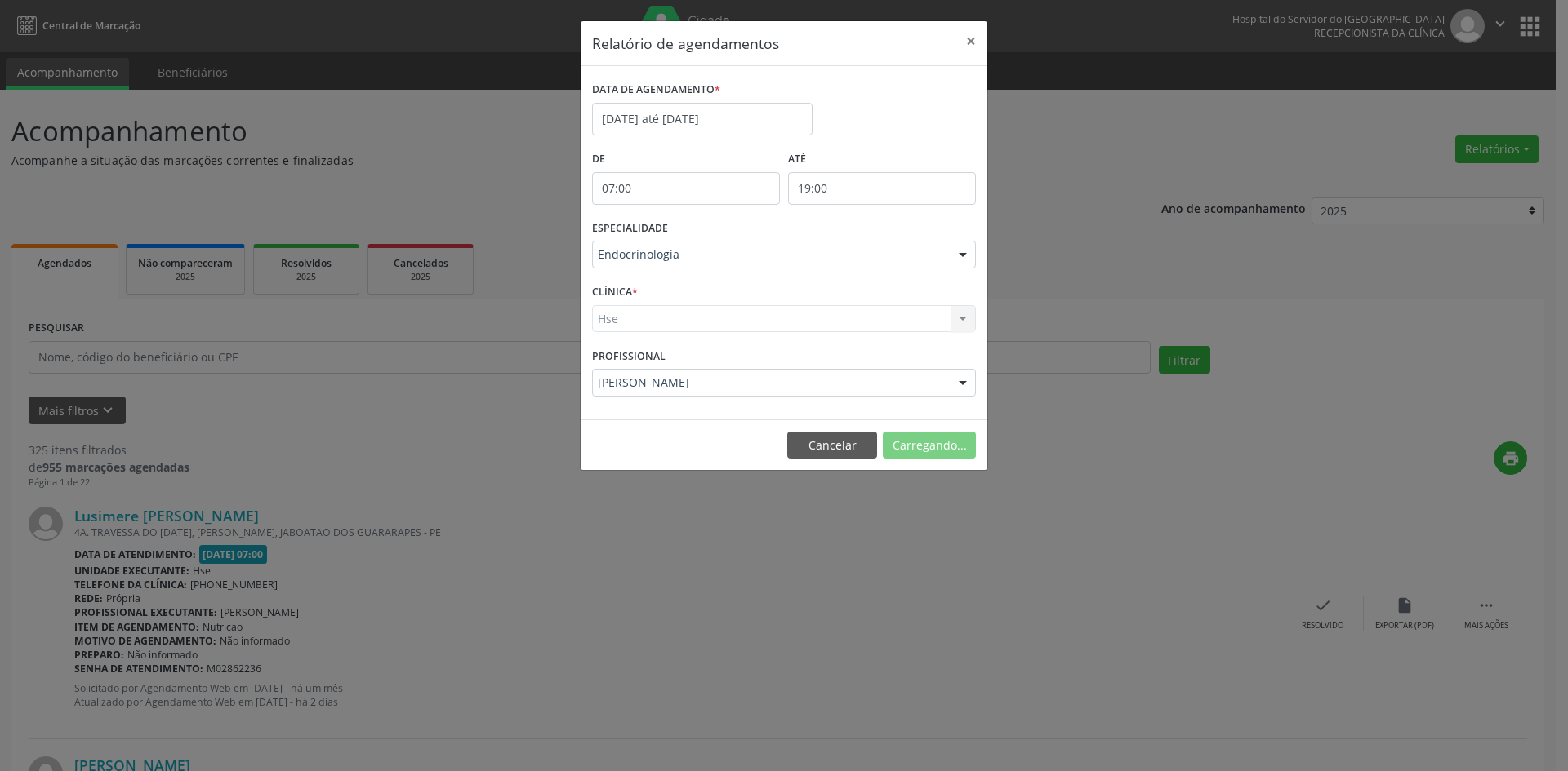
click at [605, 324] on div "Hse Hse Nenhum resultado encontrado para: " " Não há nenhuma opção para ser exi…" at bounding box center [784, 319] width 384 height 28
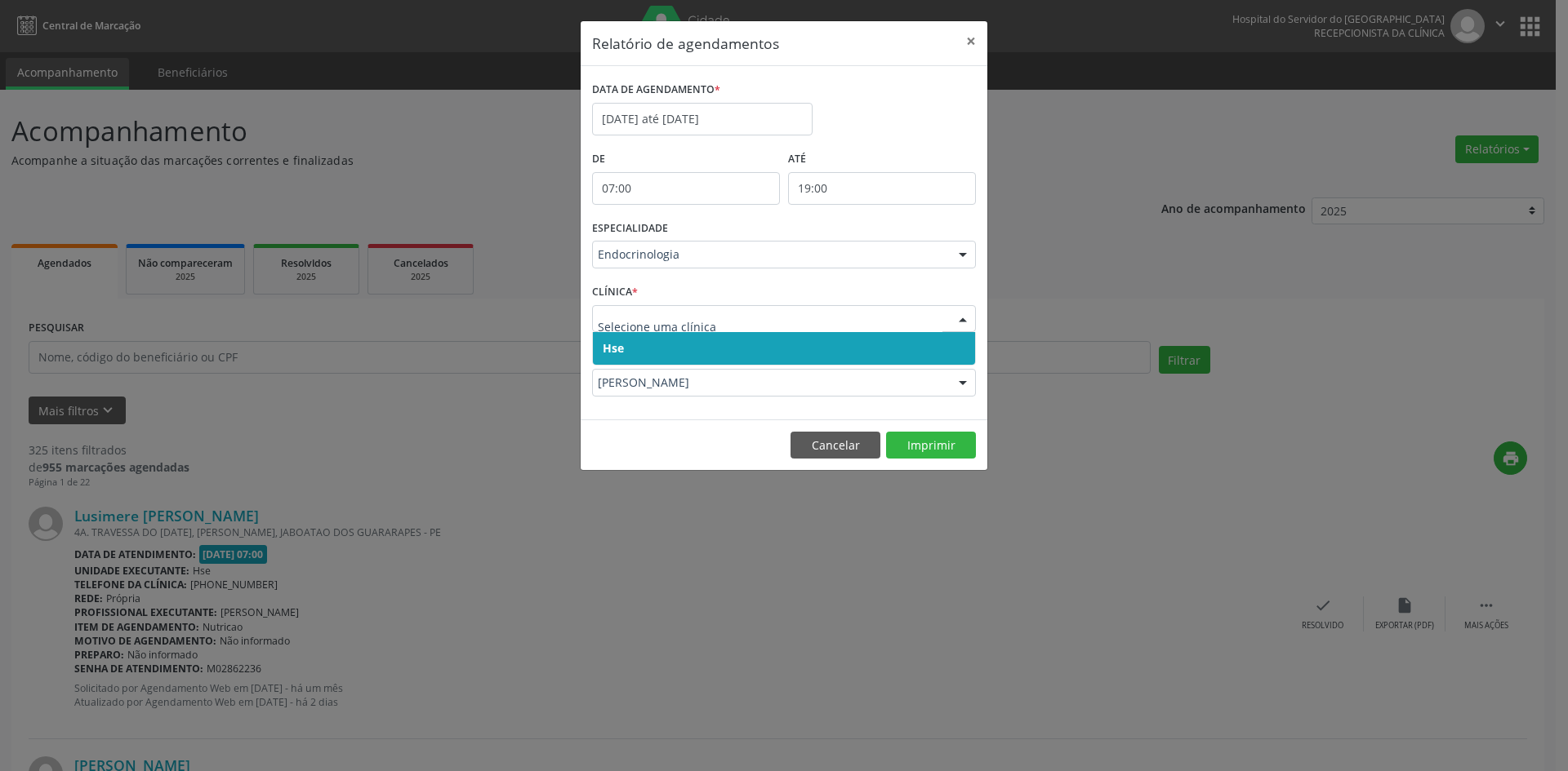
click at [610, 345] on span "Hse" at bounding box center [613, 348] width 21 height 16
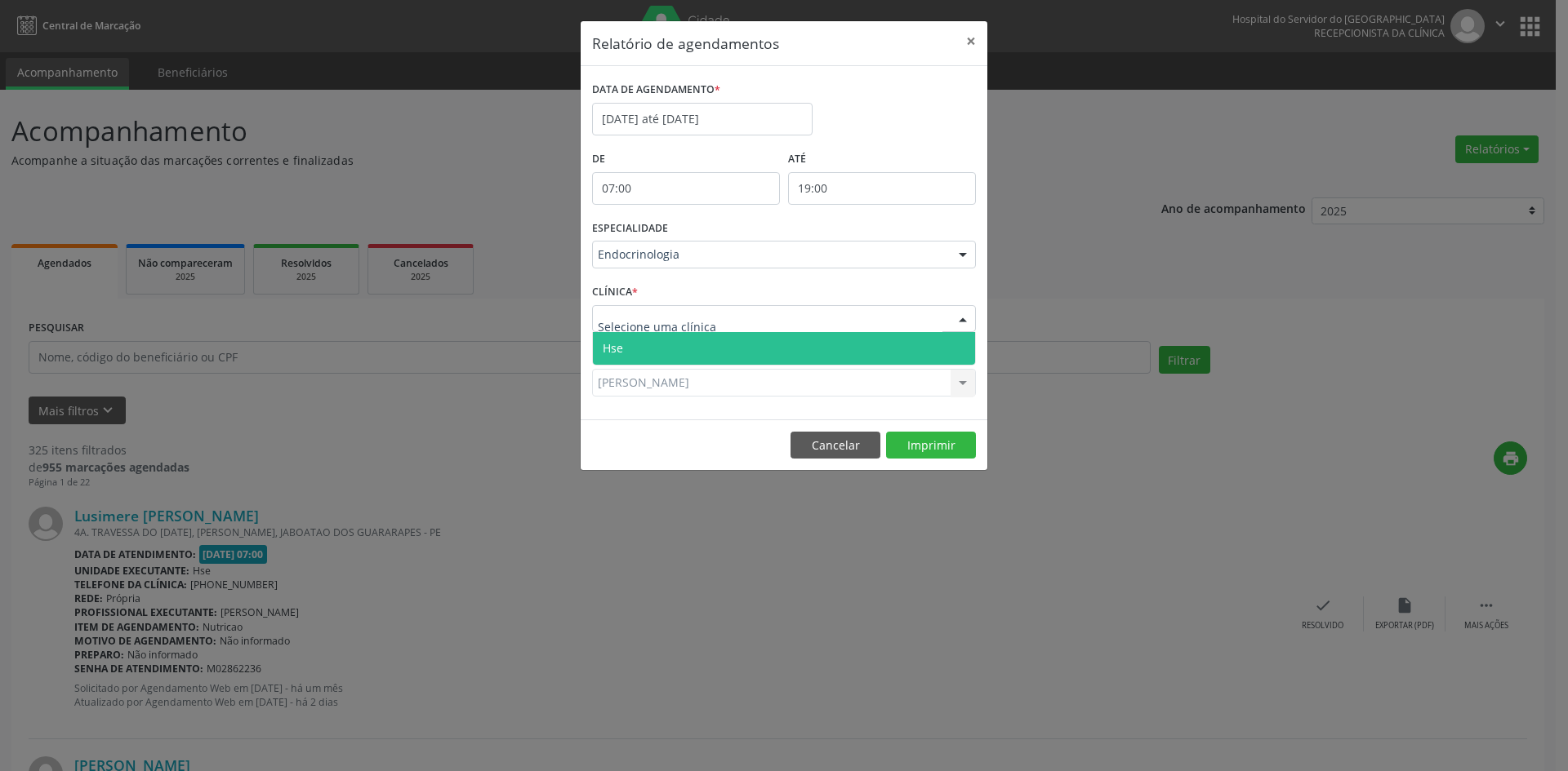
click at [619, 344] on span "Hse" at bounding box center [612, 348] width 20 height 16
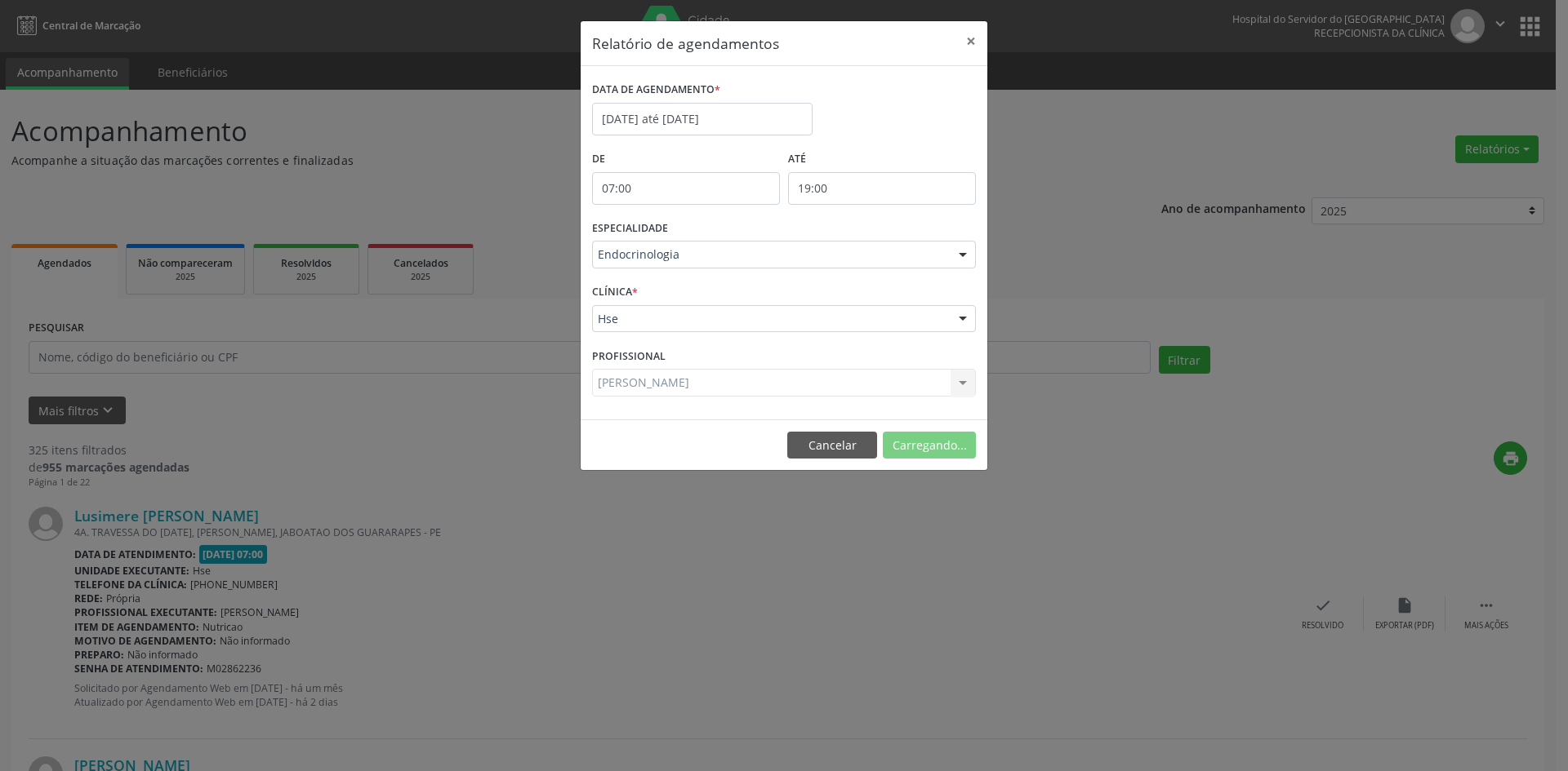
click at [624, 376] on div "[PERSON_NAME] Todos os profissionais [PERSON_NAME] Interaminense [PERSON_NAME] …" at bounding box center [784, 383] width 384 height 28
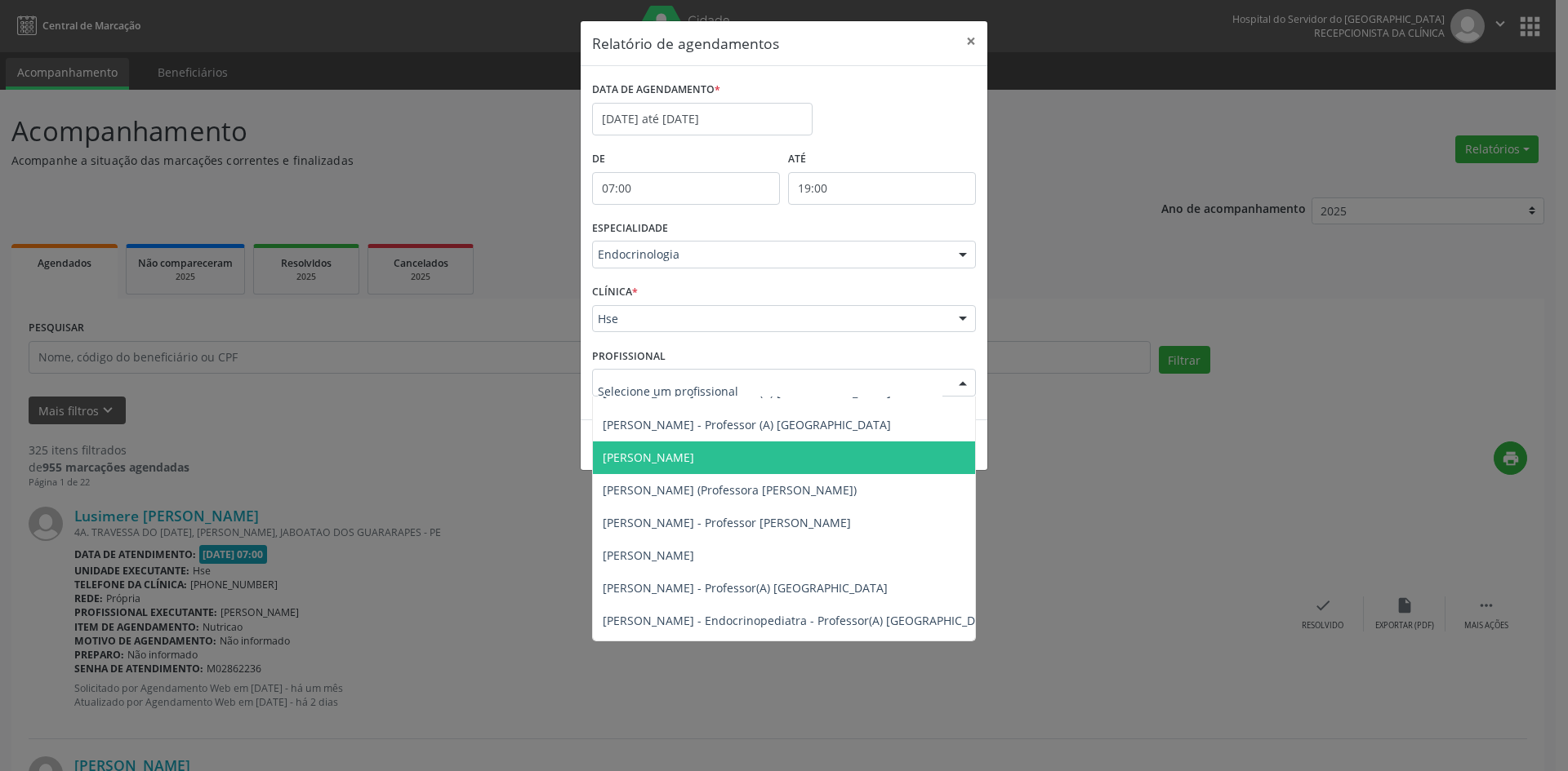
scroll to position [245, 0]
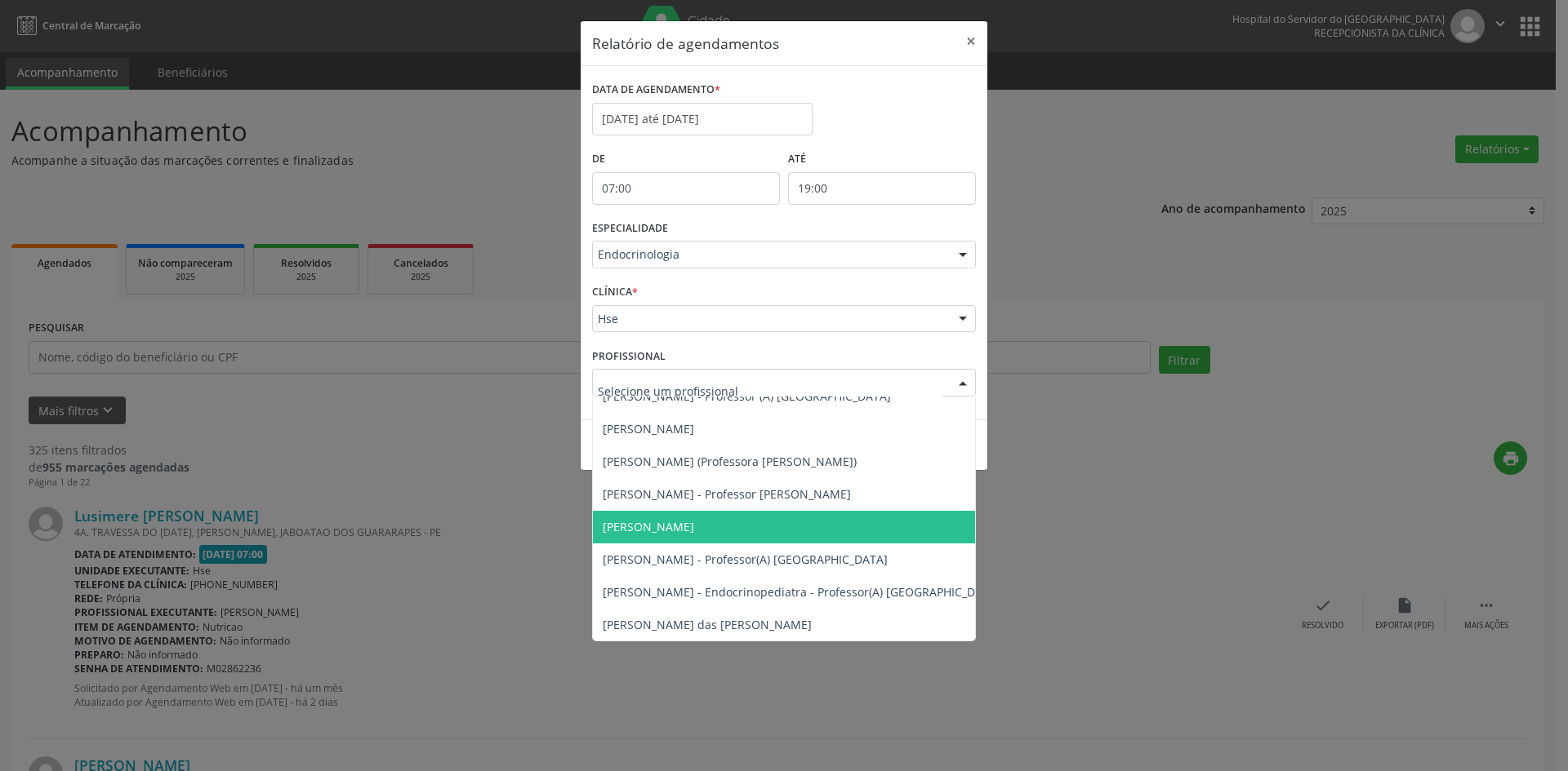
click at [645, 524] on span "[PERSON_NAME]" at bounding box center [648, 527] width 92 height 16
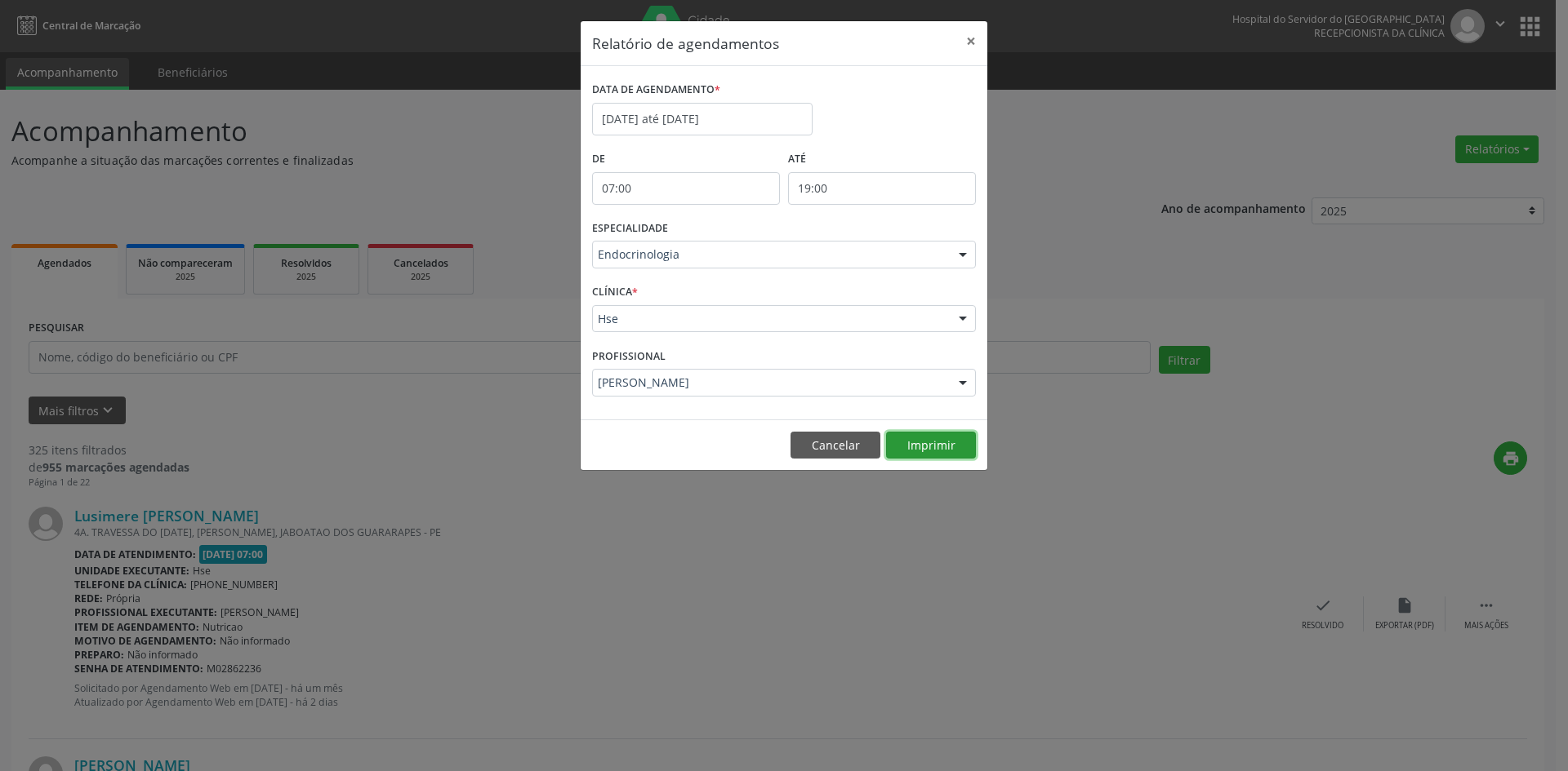
click at [916, 443] on button "Imprimir" at bounding box center [930, 446] width 90 height 28
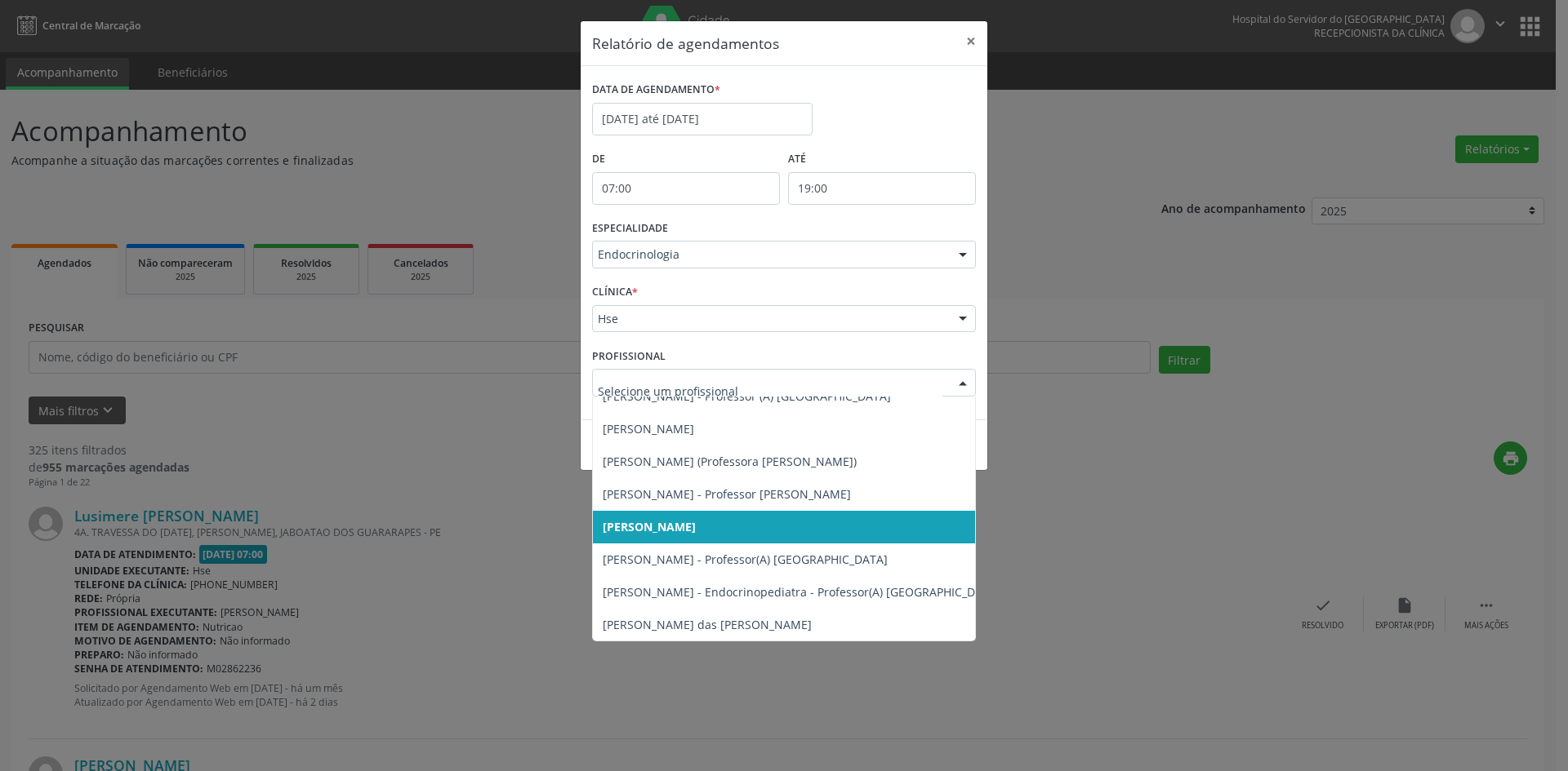
click at [965, 385] on div at bounding box center [963, 384] width 24 height 28
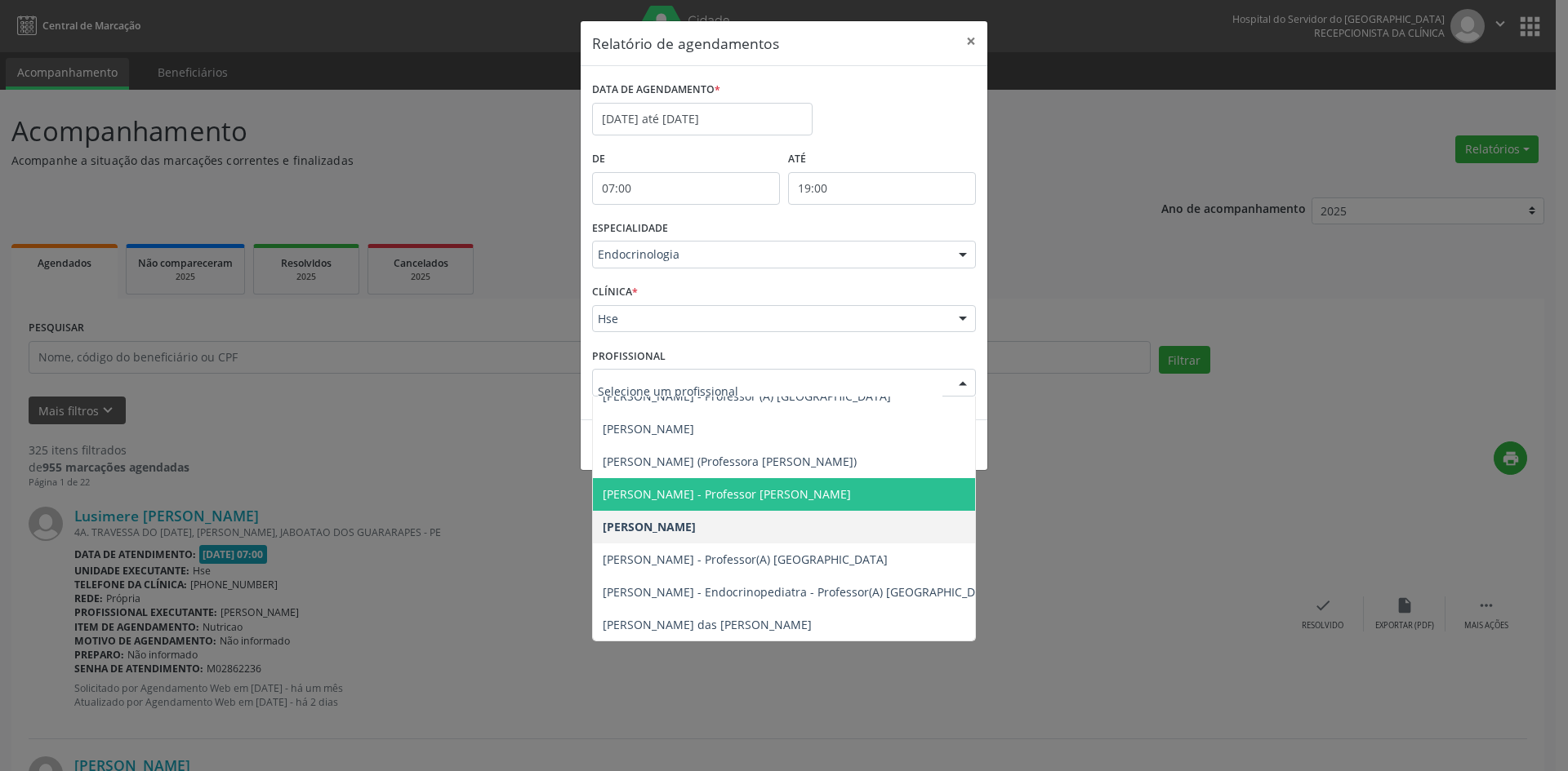
click at [750, 487] on span "[PERSON_NAME] - Professor [PERSON_NAME]" at bounding box center [727, 495] width 248 height 16
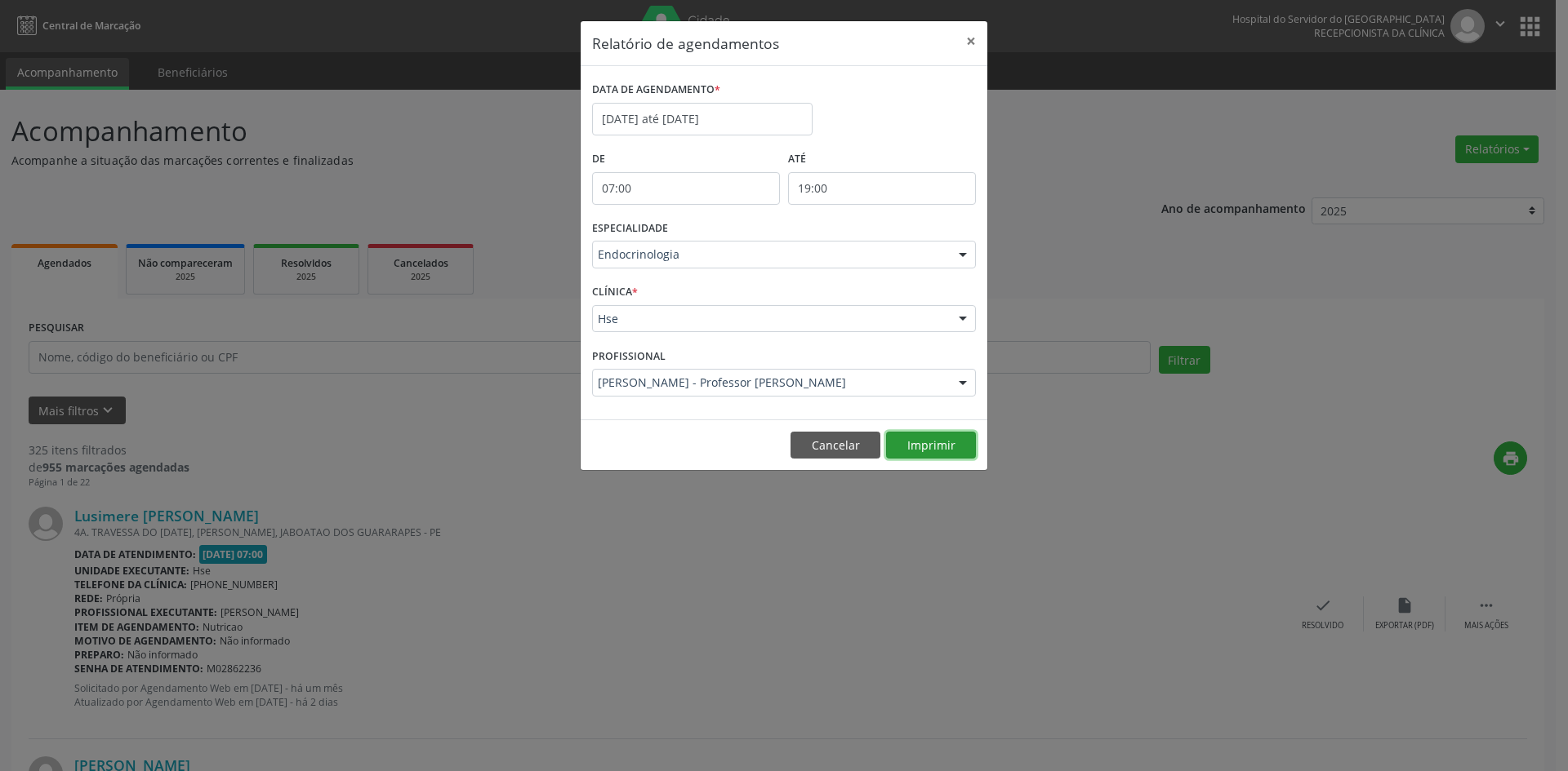
click at [927, 448] on button "Imprimir" at bounding box center [930, 446] width 90 height 28
click at [963, 379] on div at bounding box center [963, 384] width 24 height 28
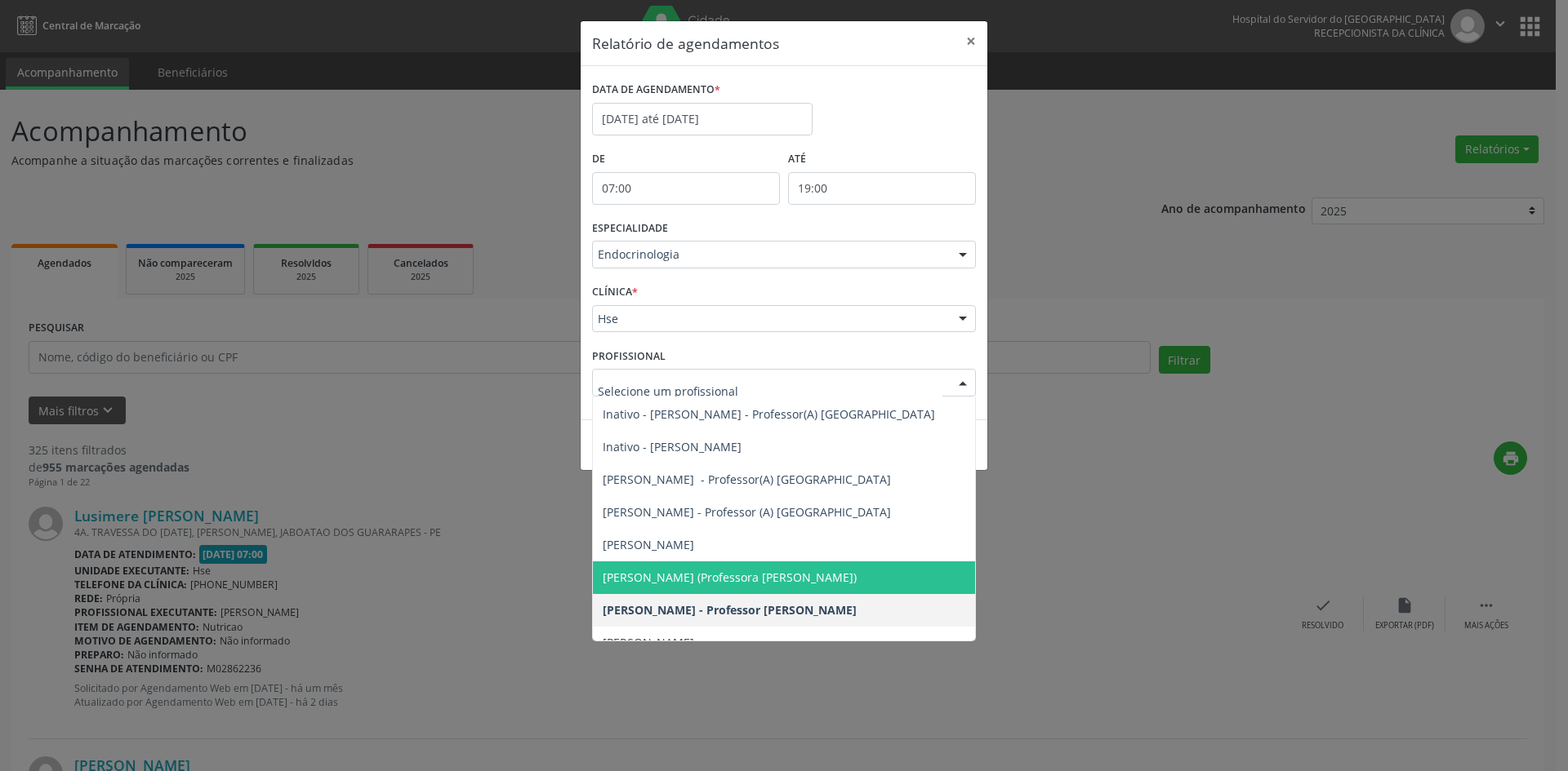
scroll to position [0, 0]
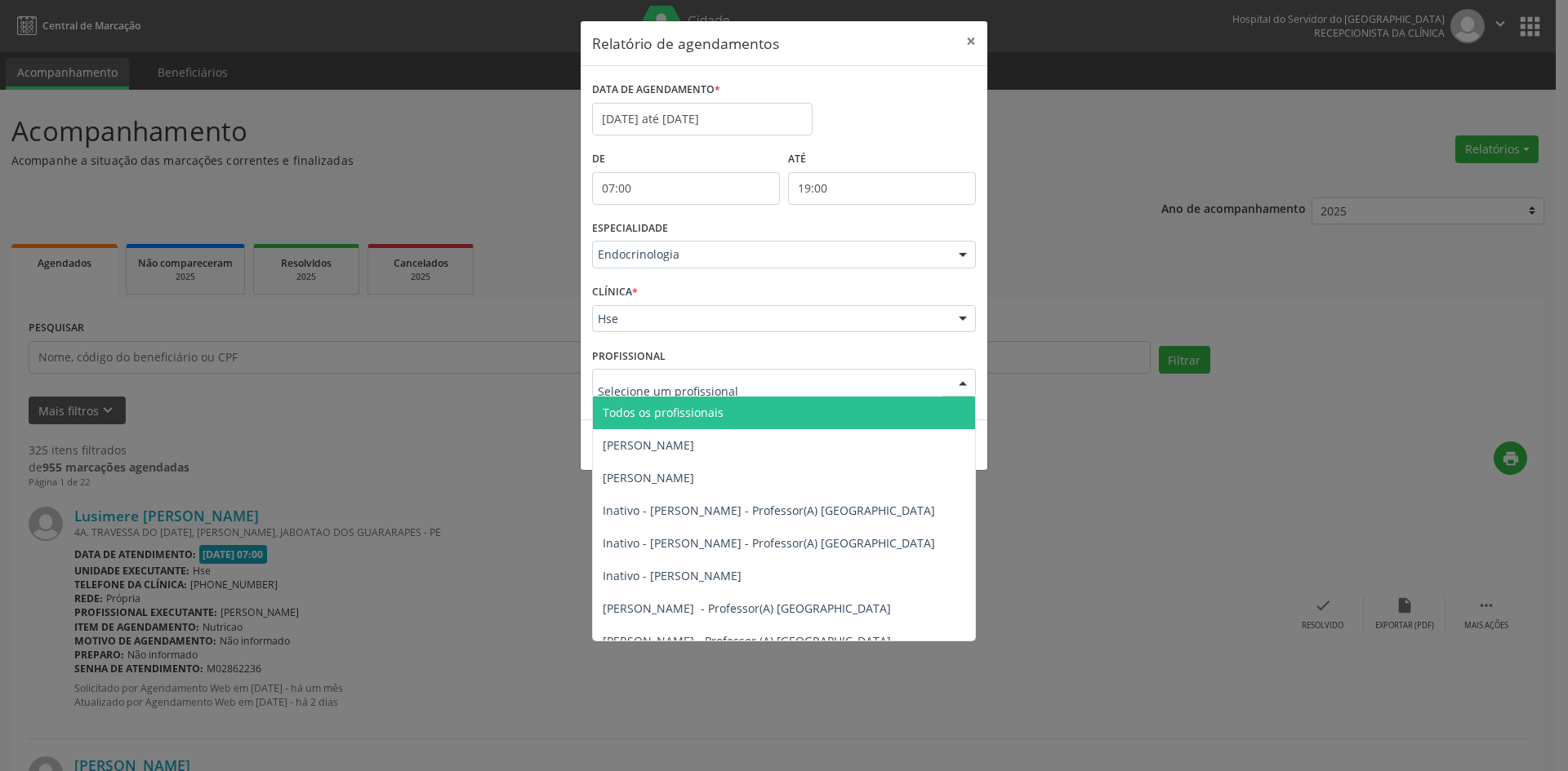
click at [663, 403] on span "Todos os profissionais" at bounding box center [801, 413] width 417 height 32
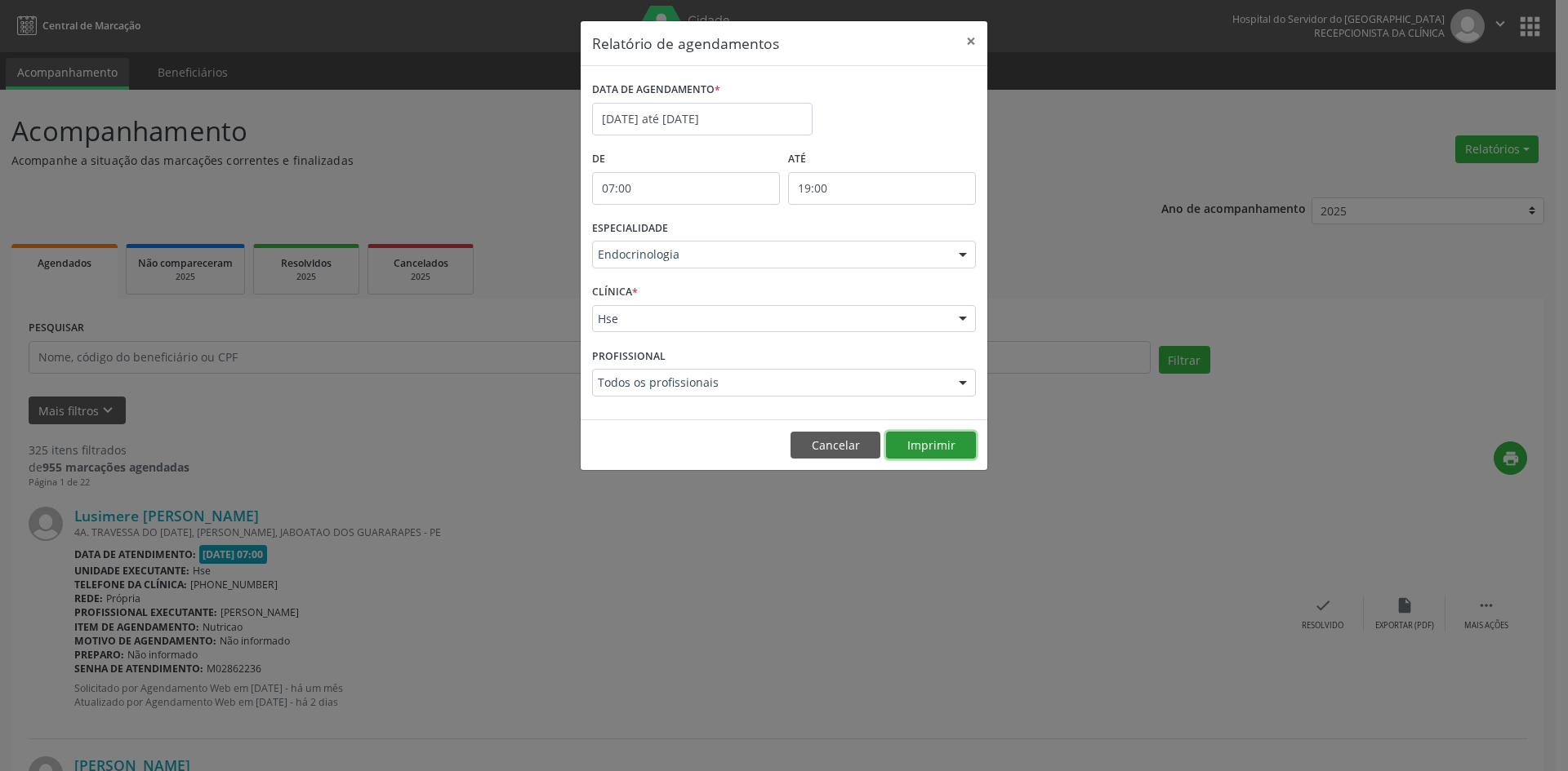
click at [945, 442] on button "Imprimir" at bounding box center [930, 446] width 90 height 28
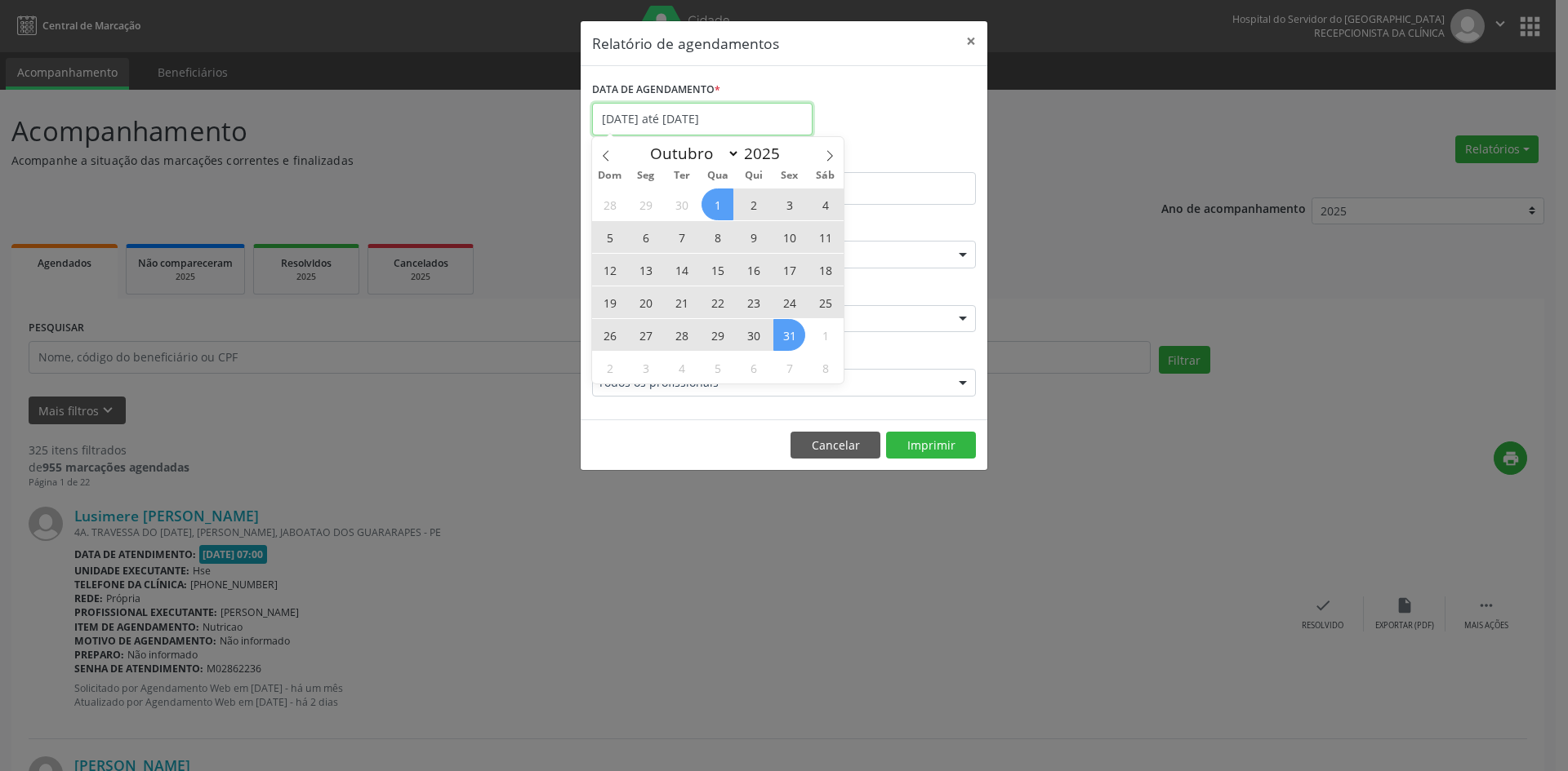
click at [736, 121] on input "[DATE] até [DATE]" at bounding box center [702, 119] width 220 height 32
click at [602, 155] on icon at bounding box center [605, 156] width 11 height 11
select select "8"
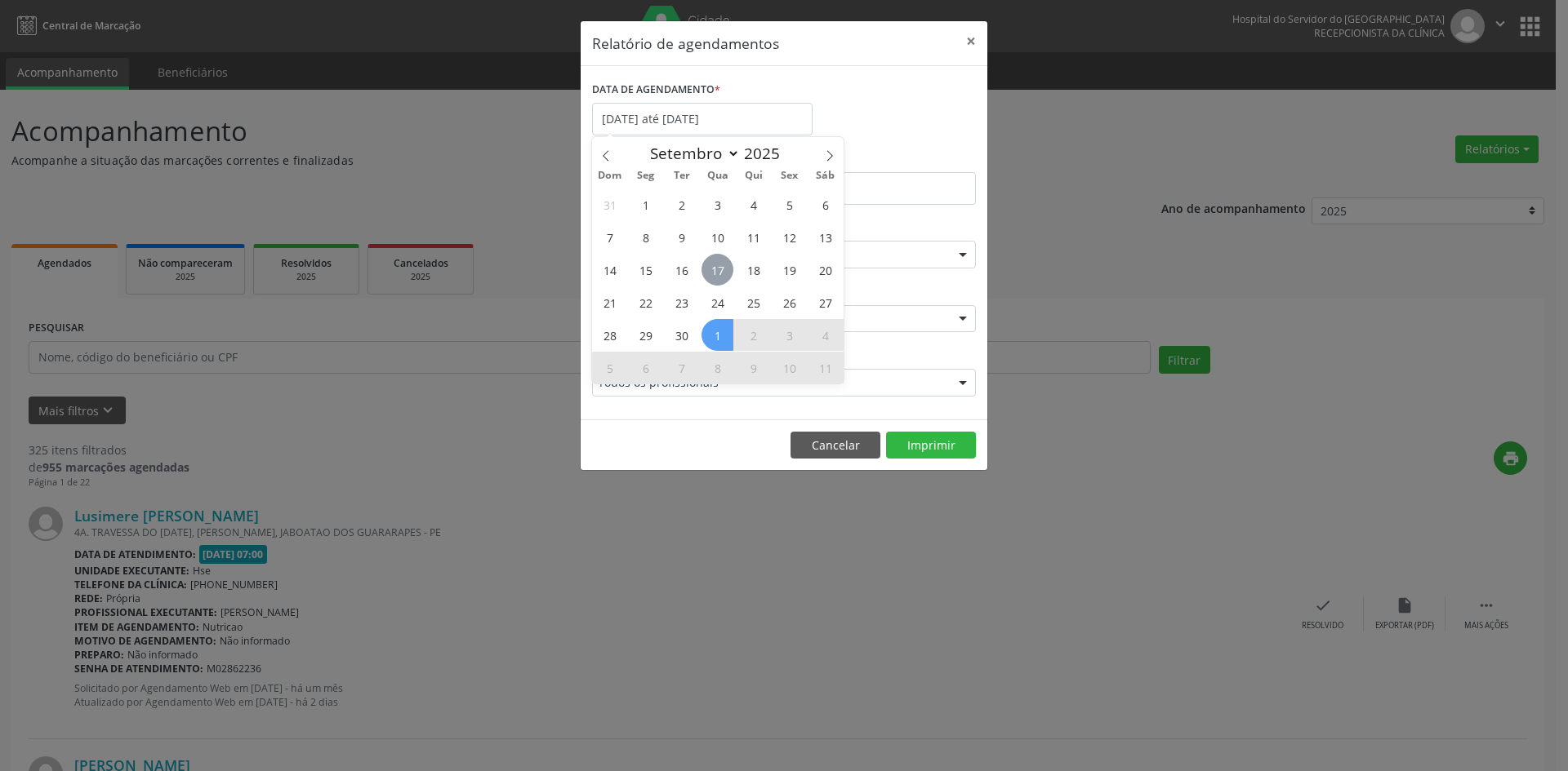
click at [718, 273] on span "17" at bounding box center [717, 269] width 31 height 31
type input "[DATE]"
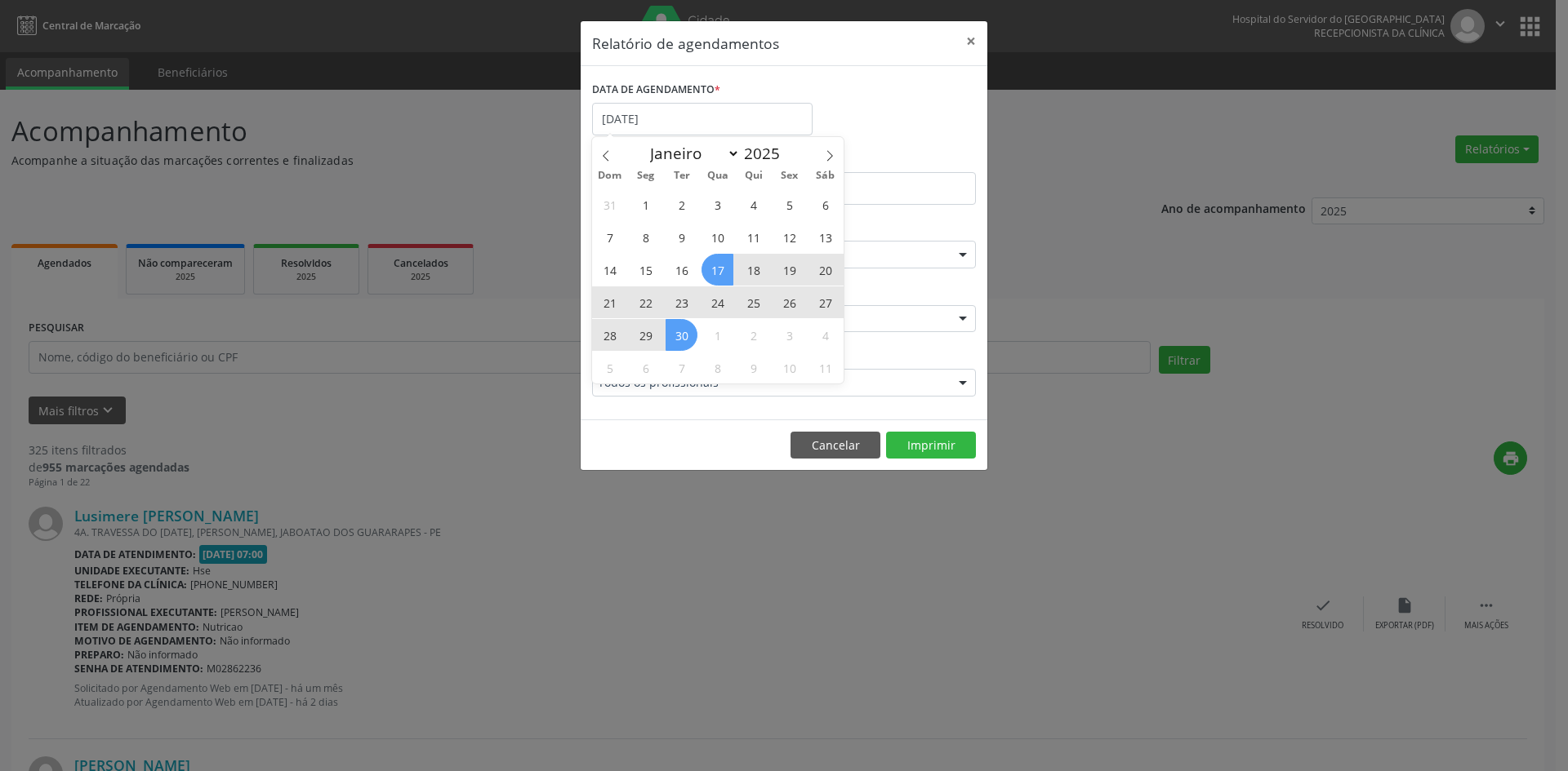
drag, startPoint x: 718, startPoint y: 273, endPoint x: 684, endPoint y: 337, distance: 72.5
click at [684, 337] on div "31 1 2 3 4 5 6 7 8 9 10 11 12 13 14 15 16 17 18 19 20 21 22 23 24 25 26 27 28 2…" at bounding box center [718, 286] width 252 height 196
click at [684, 337] on span "30" at bounding box center [681, 335] width 31 height 31
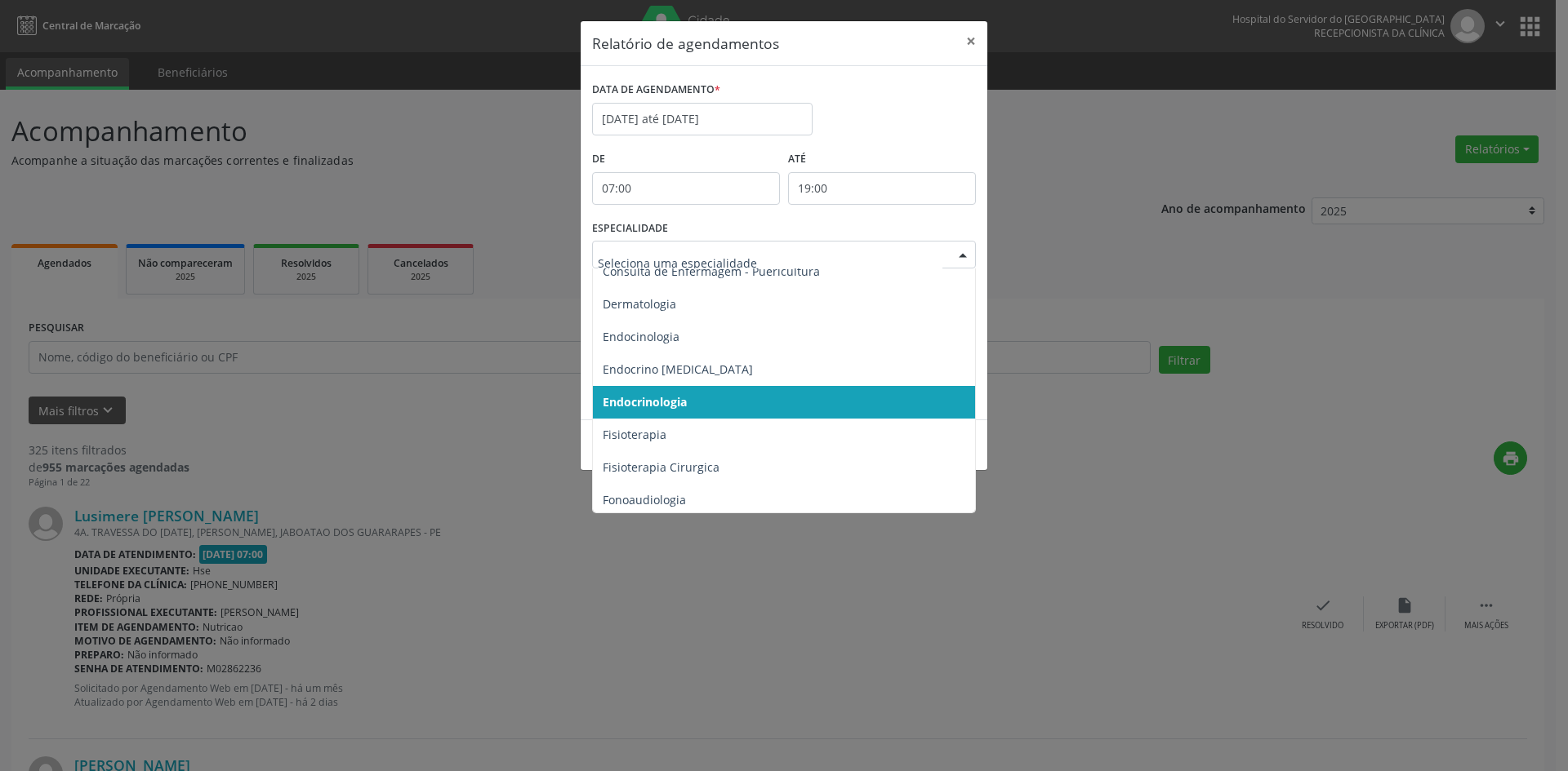
click at [966, 257] on div at bounding box center [963, 255] width 24 height 28
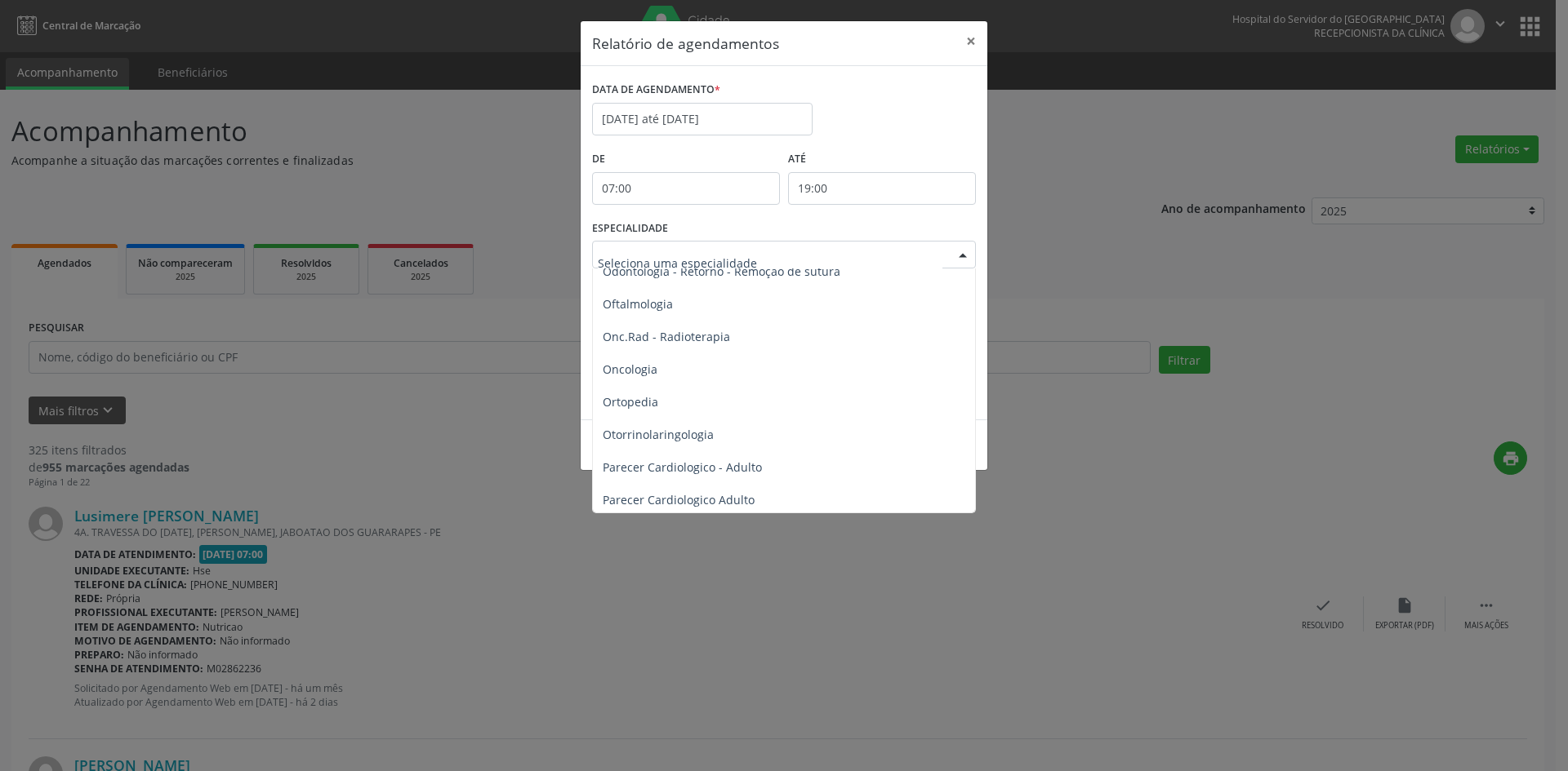
scroll to position [2315, 0]
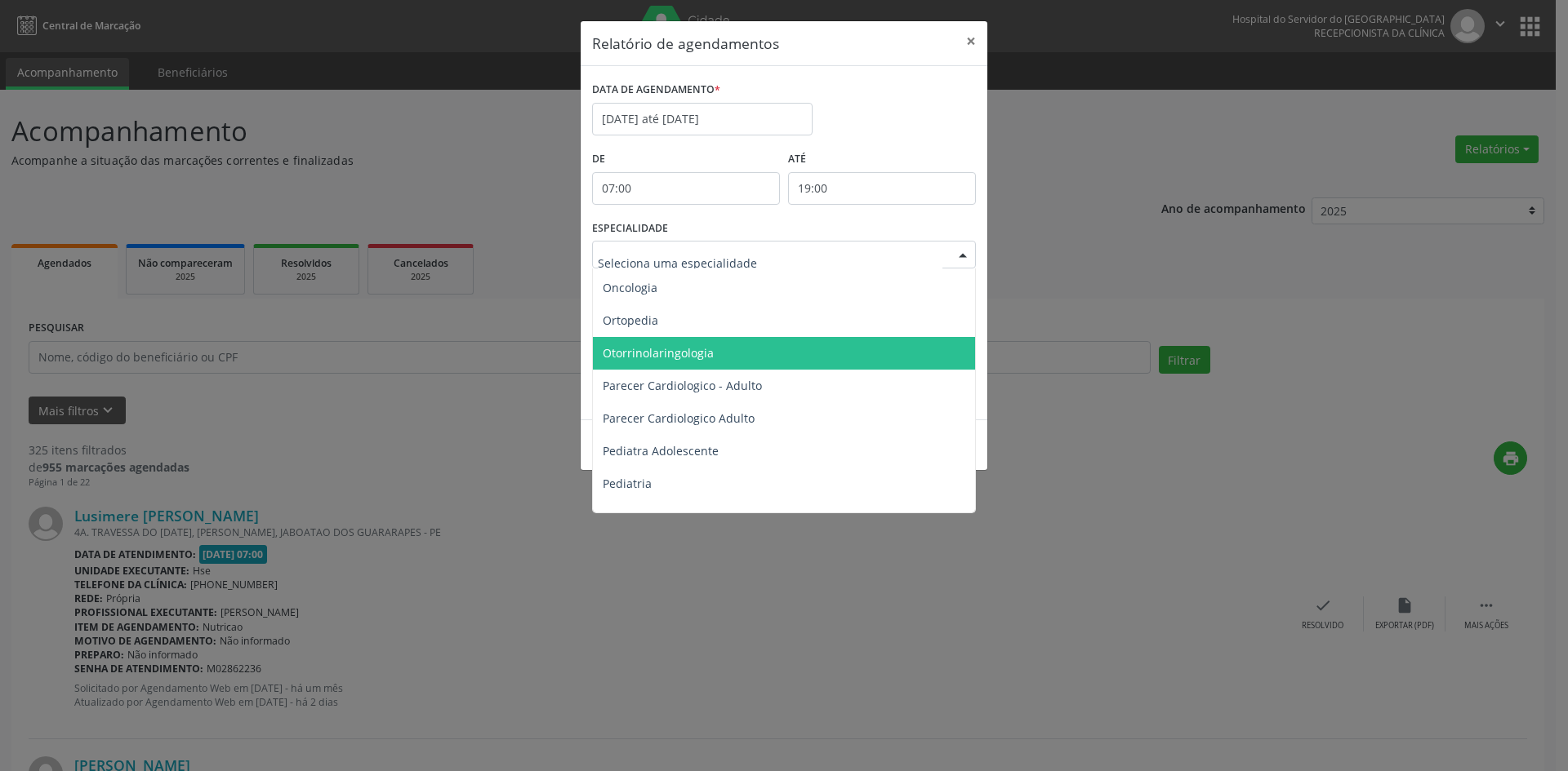
click at [671, 351] on span "Otorrinolaringologia" at bounding box center [658, 353] width 111 height 16
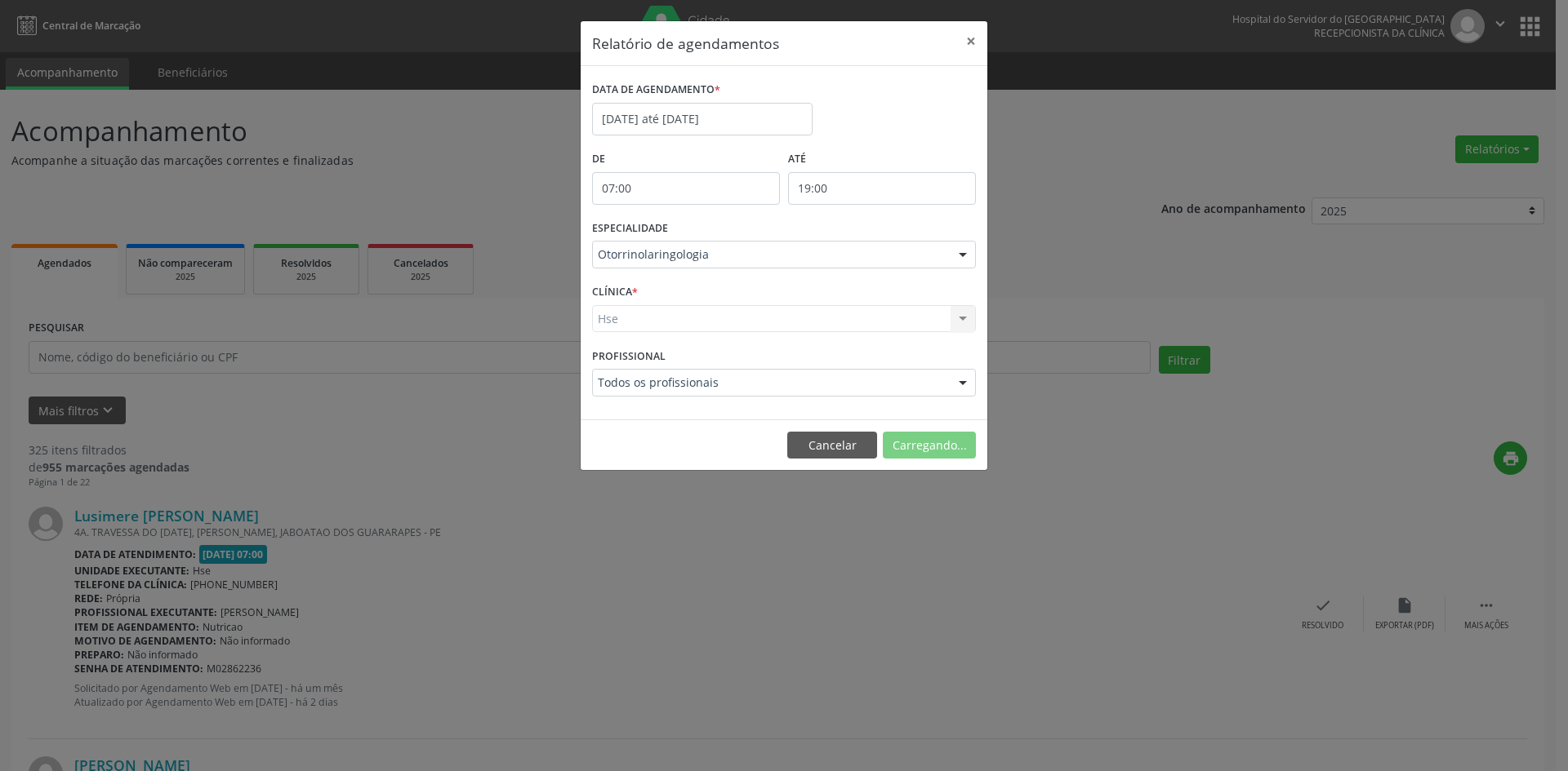
click at [610, 318] on div "Hse Hse Nenhum resultado encontrado para: " " Não há nenhuma opção para ser exi…" at bounding box center [784, 319] width 384 height 28
drag, startPoint x: 610, startPoint y: 318, endPoint x: 624, endPoint y: 385, distance: 68.4
click at [610, 321] on div "Hse Hse Nenhum resultado encontrado para: " " Não há nenhuma opção para ser exi…" at bounding box center [784, 319] width 384 height 28
drag, startPoint x: 621, startPoint y: 312, endPoint x: 619, endPoint y: 323, distance: 11.2
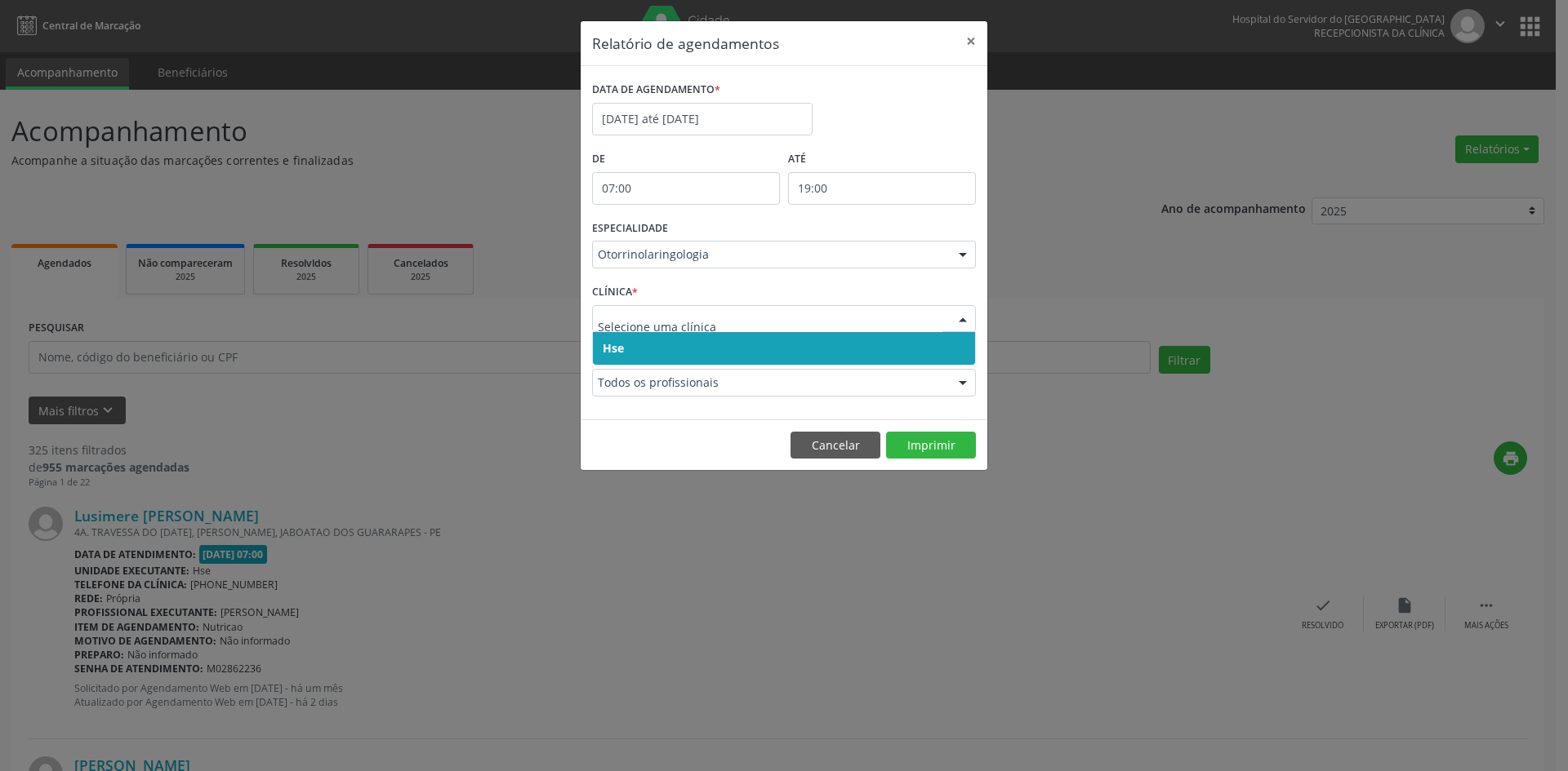
drag, startPoint x: 616, startPoint y: 350, endPoint x: 614, endPoint y: 333, distance: 17.1
click at [615, 348] on span "Hse" at bounding box center [613, 348] width 21 height 16
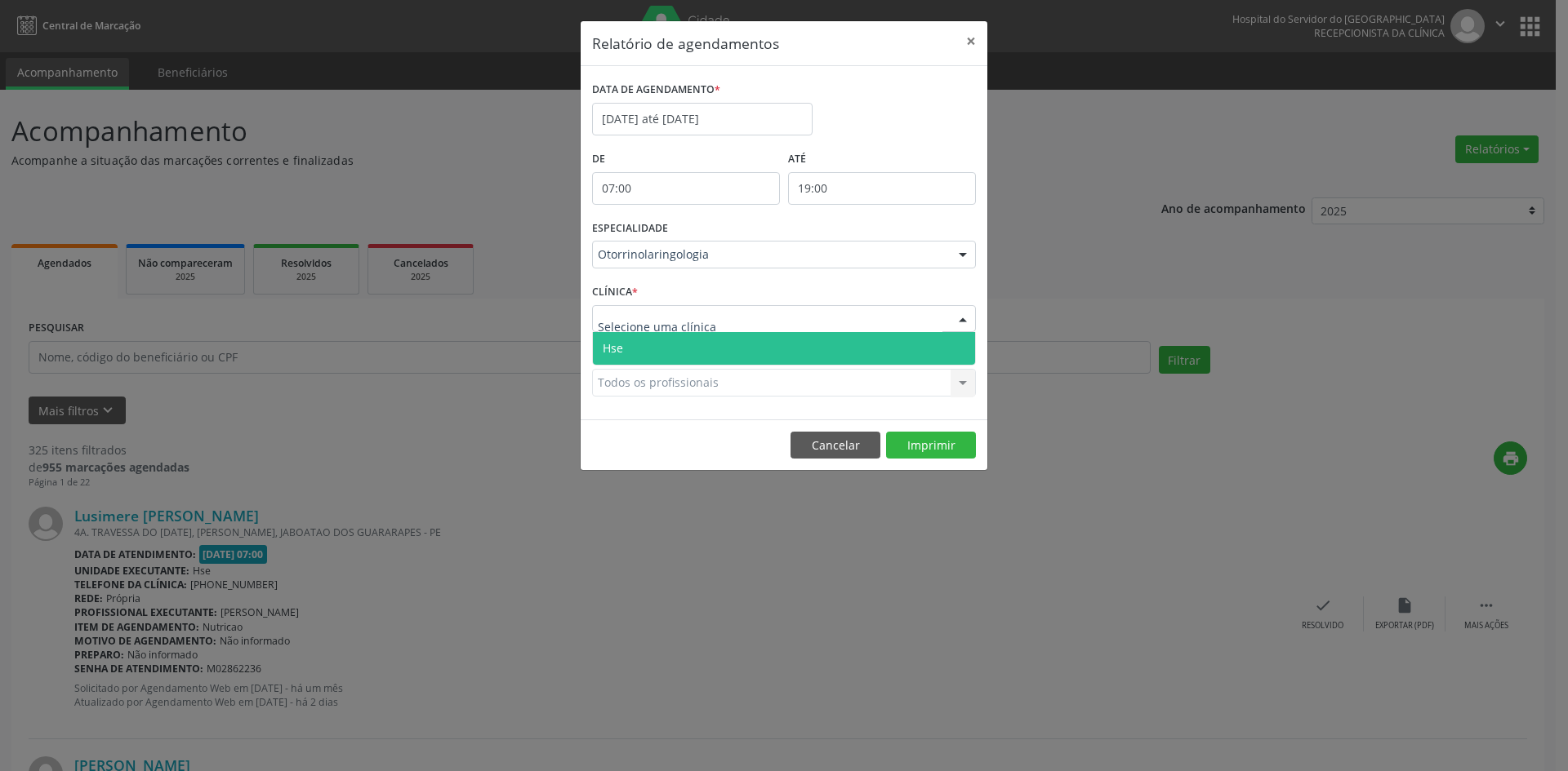
click at [615, 344] on span "Hse" at bounding box center [612, 348] width 20 height 16
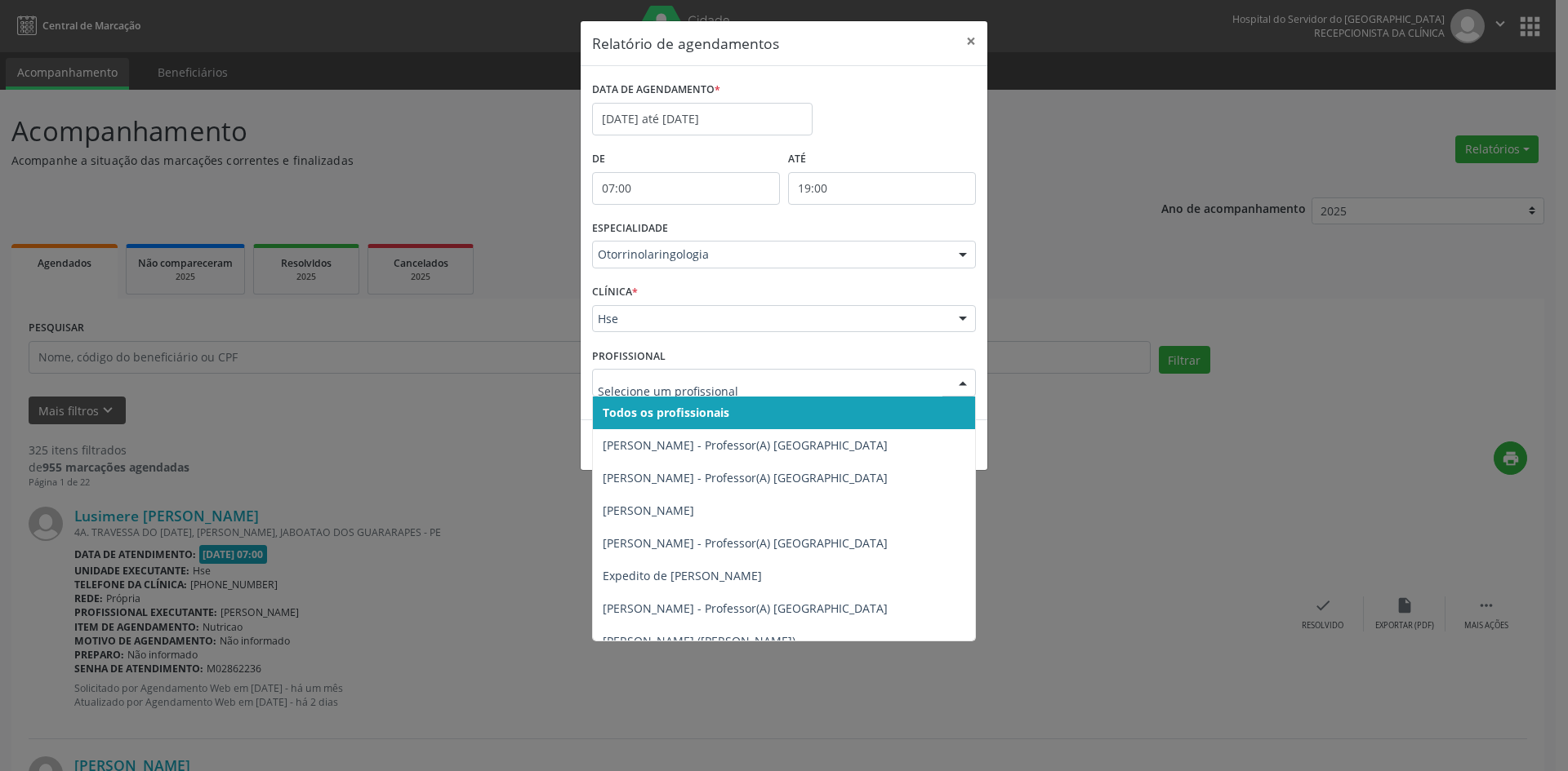
click at [632, 415] on span "Todos os profissionais" at bounding box center [666, 413] width 127 height 16
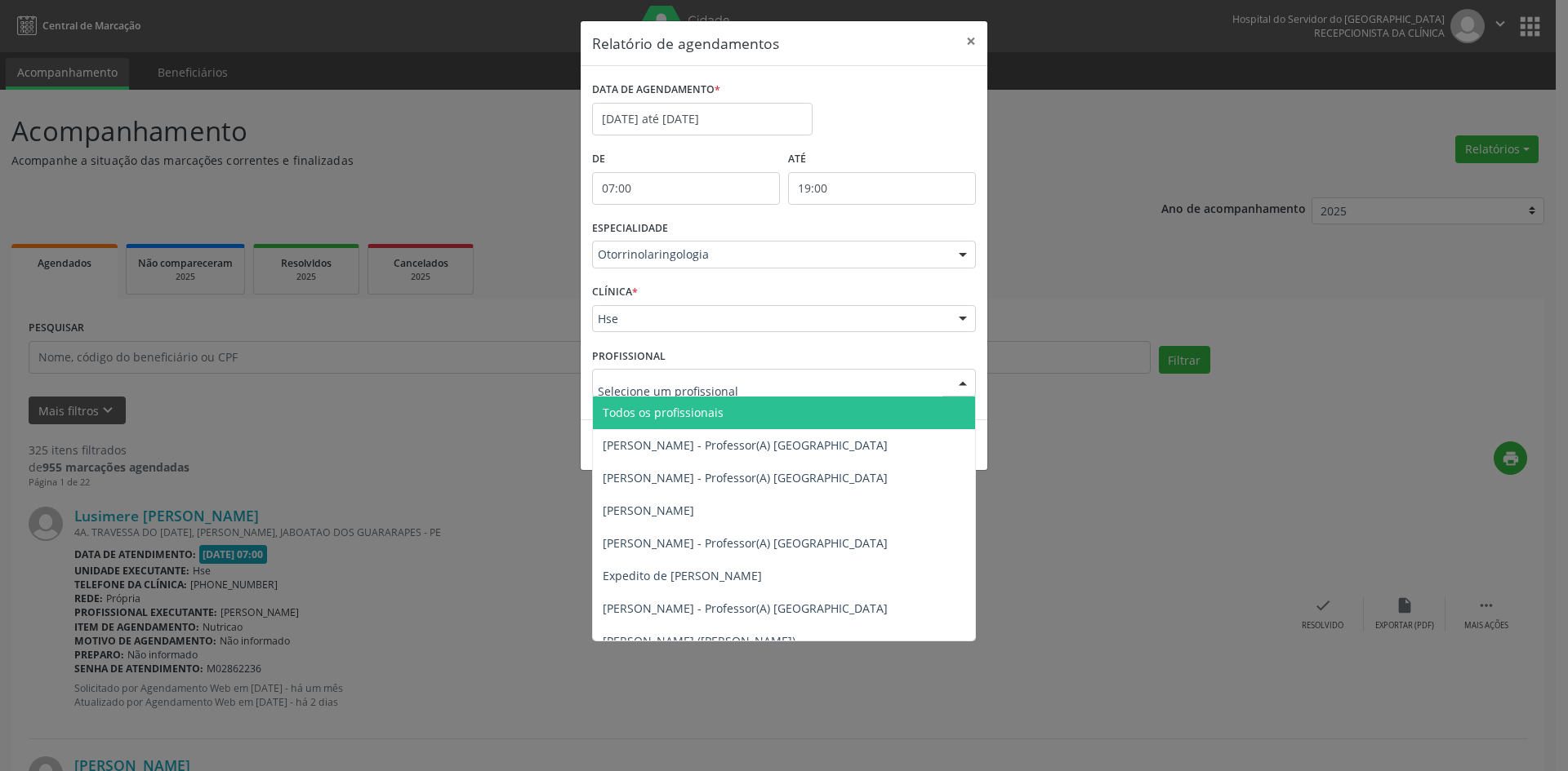
click at [635, 411] on span "Todos os profissionais" at bounding box center [663, 413] width 121 height 16
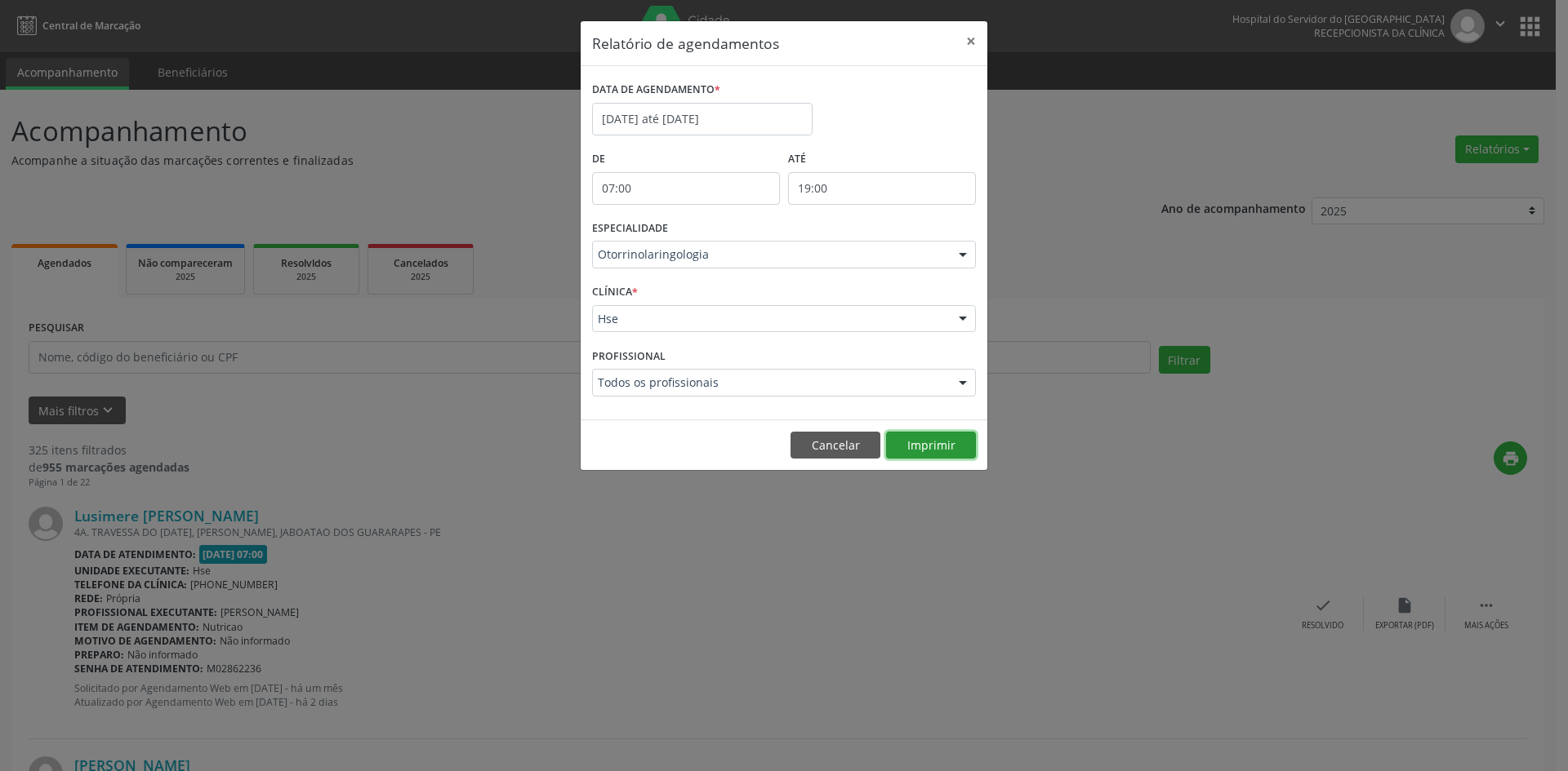
click at [925, 443] on button "Imprimir" at bounding box center [930, 446] width 90 height 28
